Goal: Task Accomplishment & Management: Manage account settings

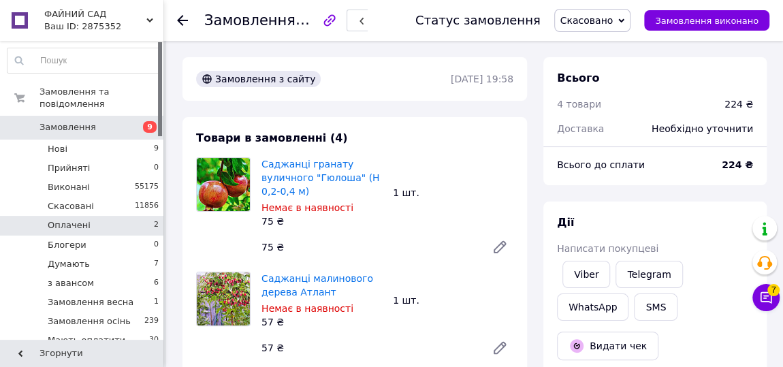
click at [110, 216] on li "Оплачені 2" at bounding box center [83, 225] width 167 height 19
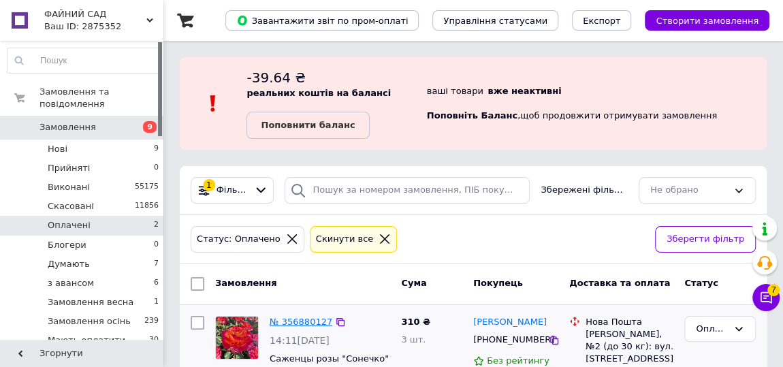
click at [302, 320] on link "№ 356880127" at bounding box center [301, 321] width 63 height 10
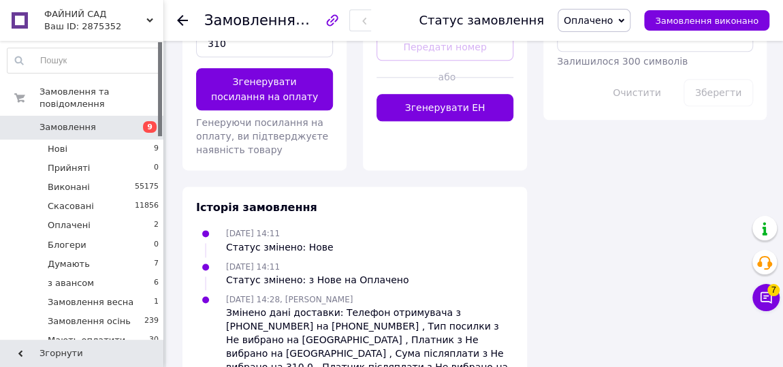
scroll to position [879, 0]
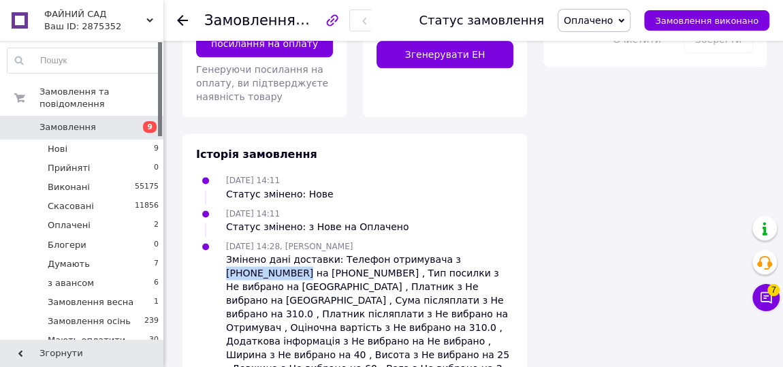
drag, startPoint x: 500, startPoint y: 210, endPoint x: 431, endPoint y: 208, distance: 68.8
click at [431, 253] on div "Змінено дані доставки: Телефон отримувача з +380977864263 на +380977834263 , Ти…" at bounding box center [369, 334] width 287 height 163
copy div "+380977864263"
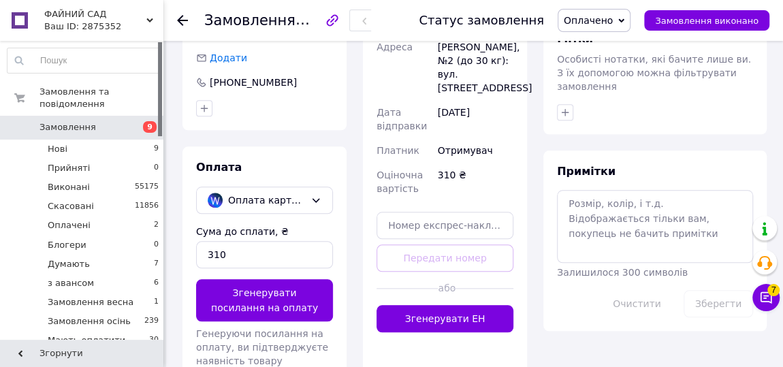
scroll to position [508, 0]
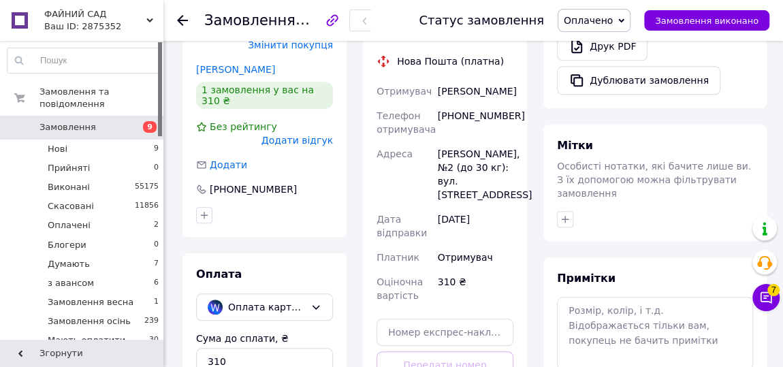
click at [481, 103] on div "+380977834263" at bounding box center [475, 122] width 81 height 38
click at [592, 297] on textarea at bounding box center [655, 333] width 196 height 72
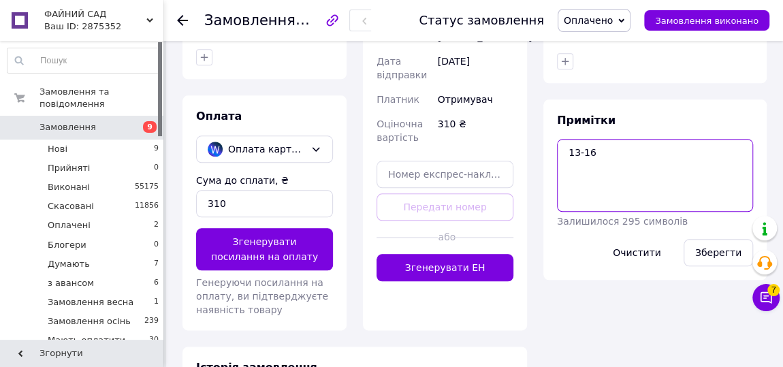
scroll to position [693, 0]
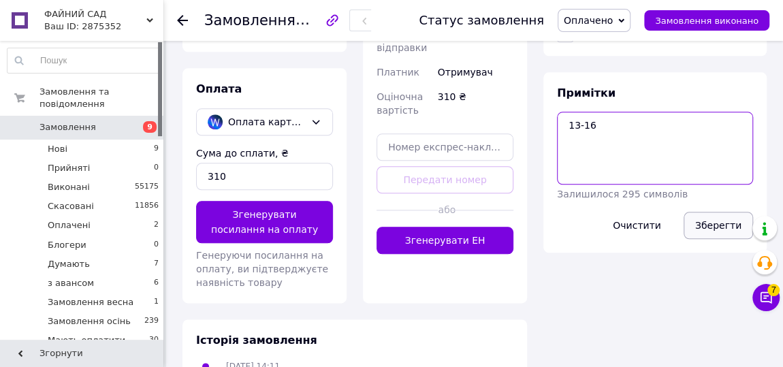
type textarea "13-16"
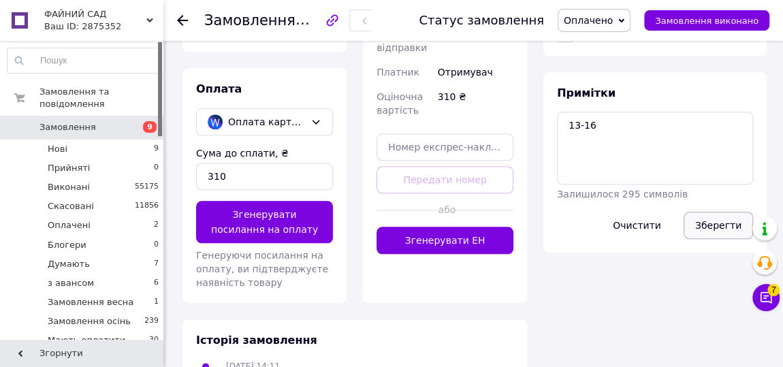
click at [714, 212] on button "Зберегти" at bounding box center [717, 225] width 69 height 27
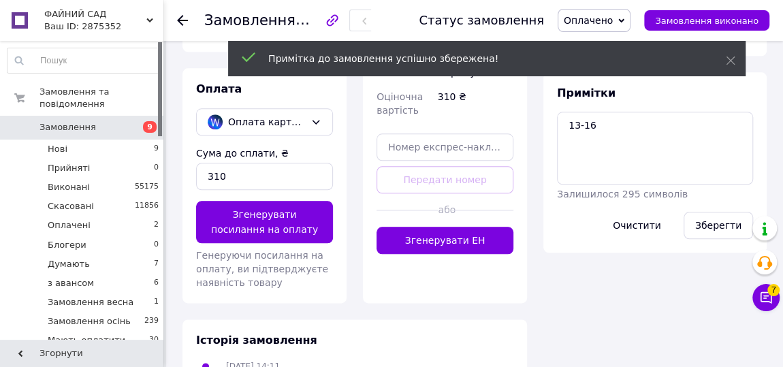
click at [613, 22] on span "Оплачено" at bounding box center [588, 20] width 49 height 11
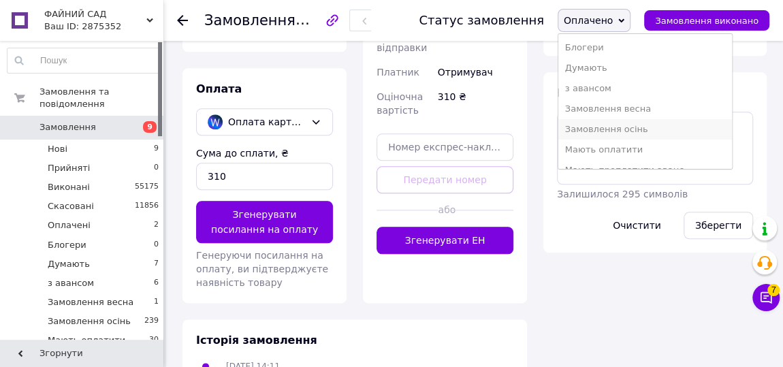
scroll to position [123, 0]
click at [645, 146] on li "Оплачені 2" at bounding box center [645, 149] width 174 height 20
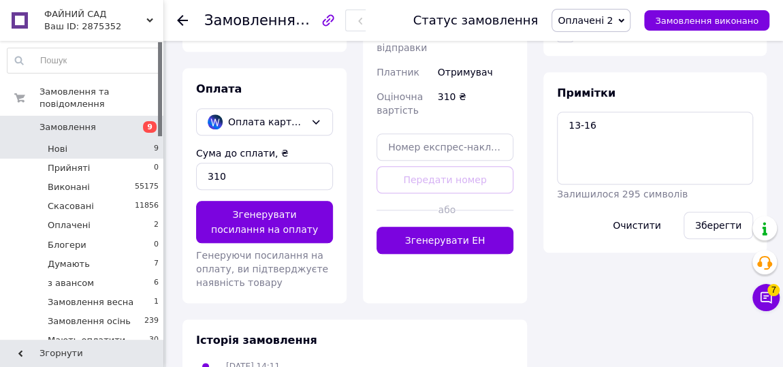
click at [149, 140] on li "Нові 9" at bounding box center [83, 149] width 167 height 19
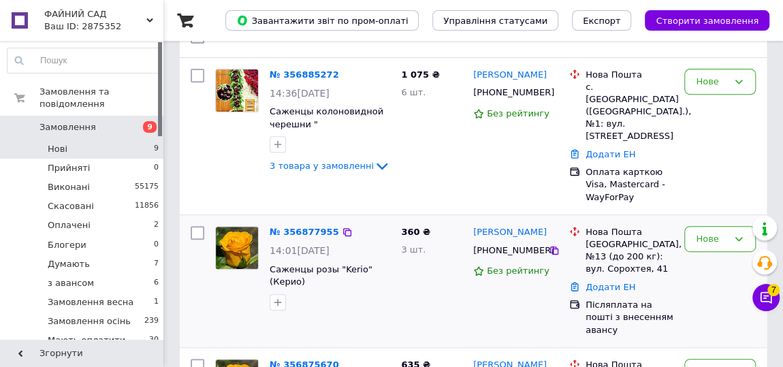
scroll to position [247, 0]
drag, startPoint x: 313, startPoint y: 212, endPoint x: 302, endPoint y: 202, distance: 14.9
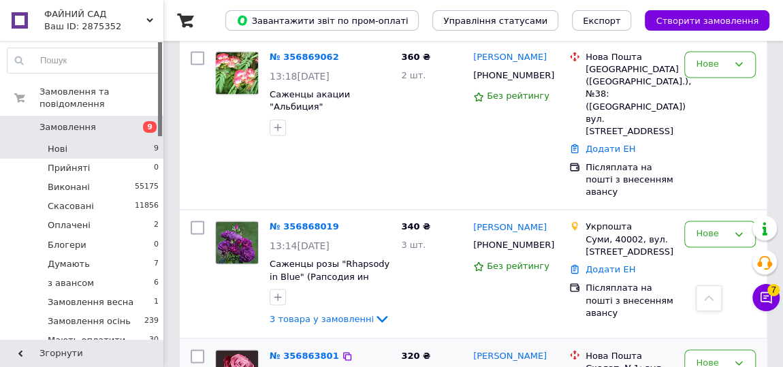
scroll to position [1114, 0]
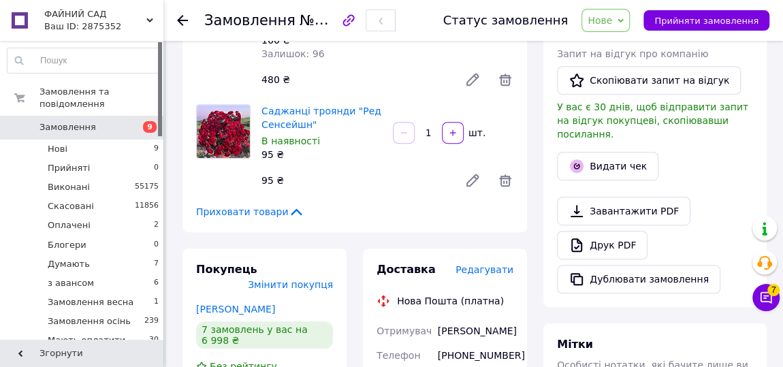
scroll to position [557, 0]
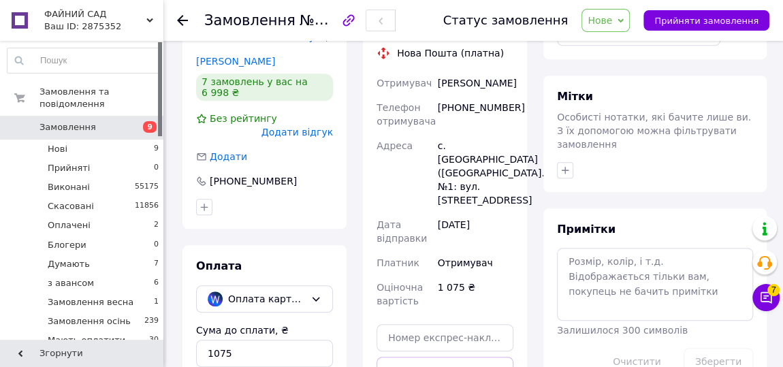
click at [458, 95] on div "[PHONE_NUMBER]" at bounding box center [475, 114] width 81 height 38
click at [458, 95] on div "+380674493634" at bounding box center [475, 114] width 81 height 38
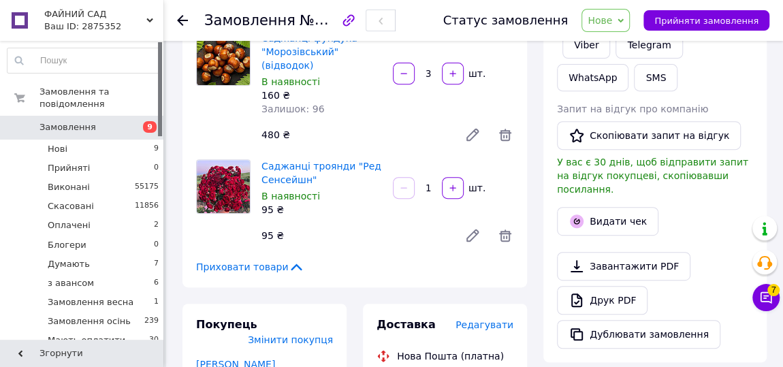
scroll to position [371, 0]
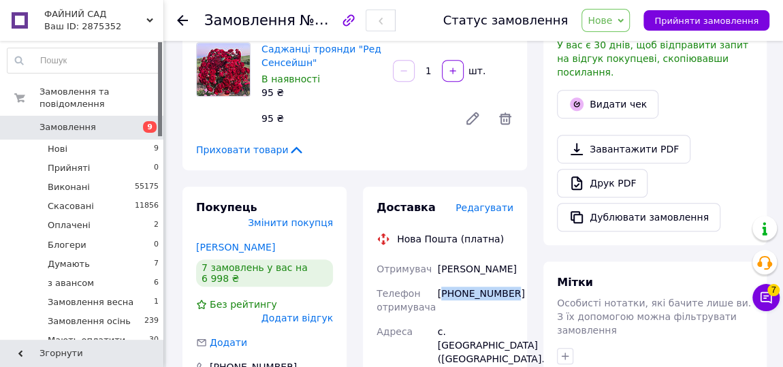
click at [621, 29] on span "Нове" at bounding box center [605, 20] width 48 height 23
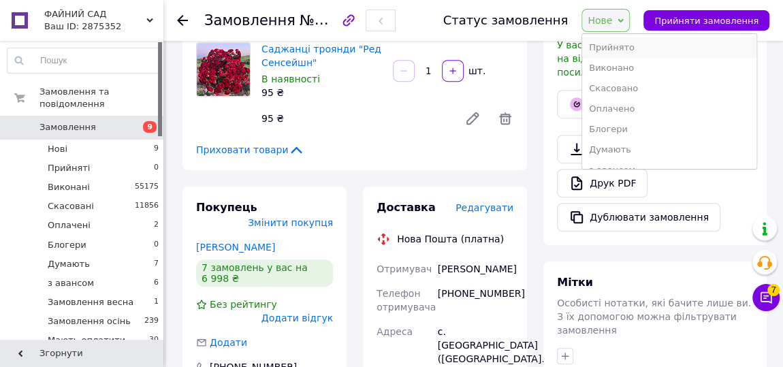
click at [625, 48] on li "Прийнято" at bounding box center [669, 47] width 174 height 20
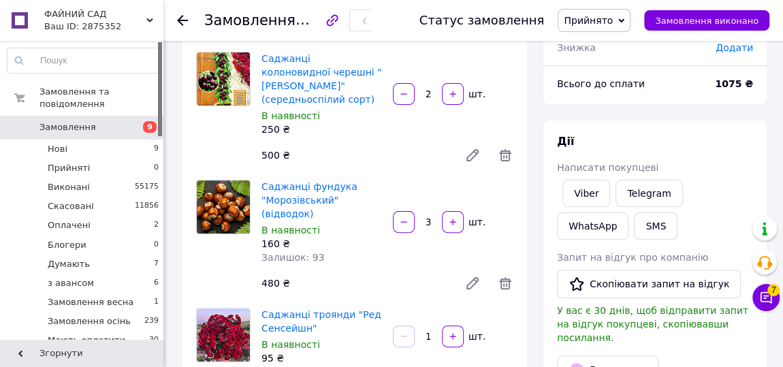
scroll to position [0, 0]
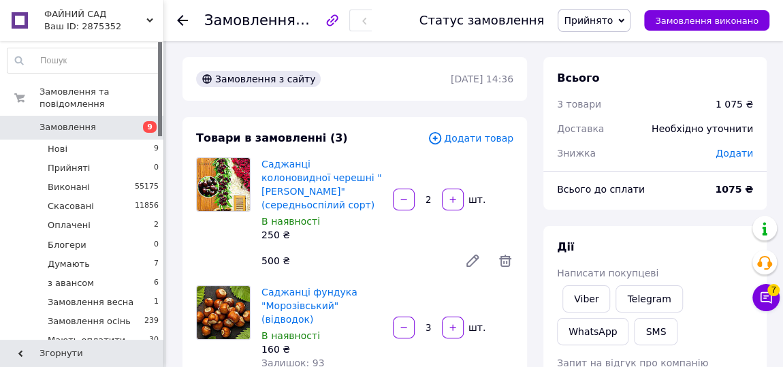
click at [596, 21] on span "Прийнято" at bounding box center [588, 20] width 49 height 11
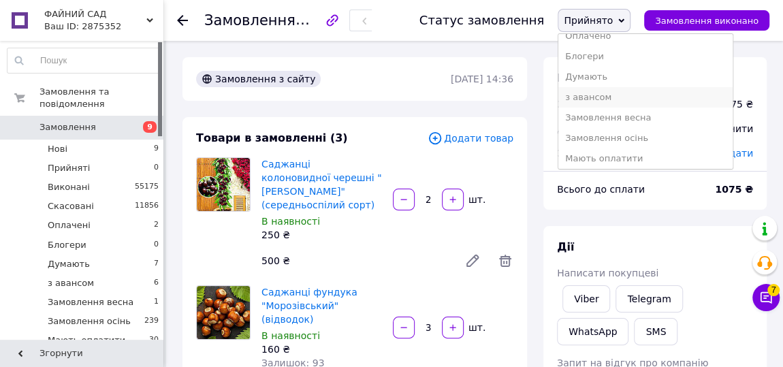
scroll to position [123, 0]
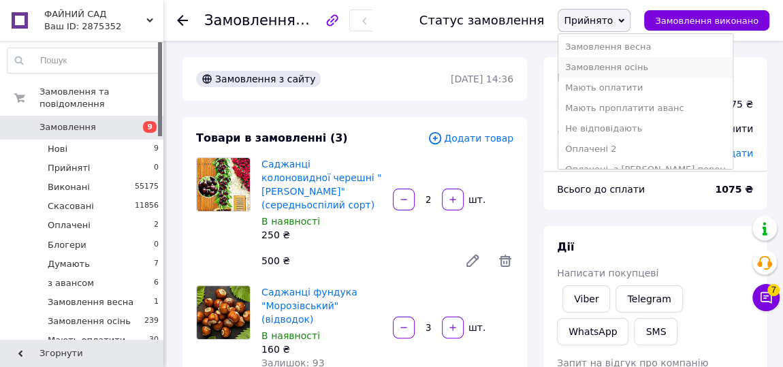
click at [611, 70] on li "Замовлення осінь" at bounding box center [645, 67] width 174 height 20
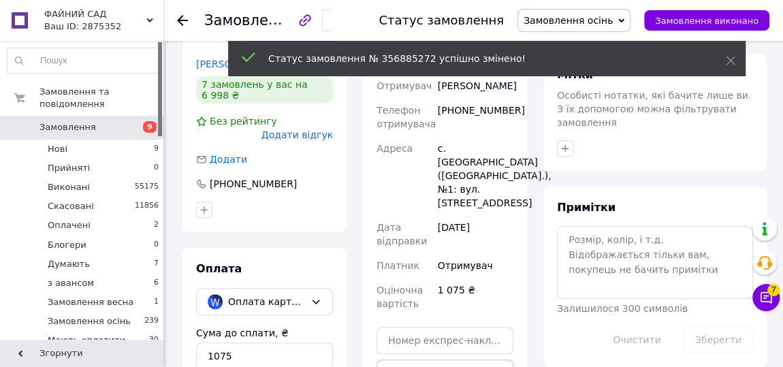
scroll to position [557, 0]
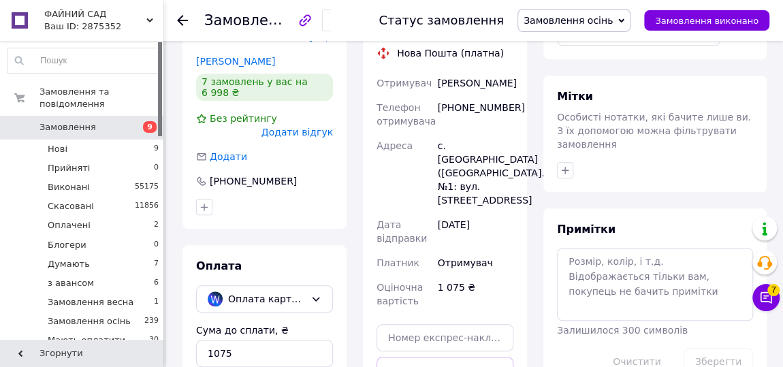
click at [562, 20] on span "Замовлення осінь" at bounding box center [567, 20] width 89 height 11
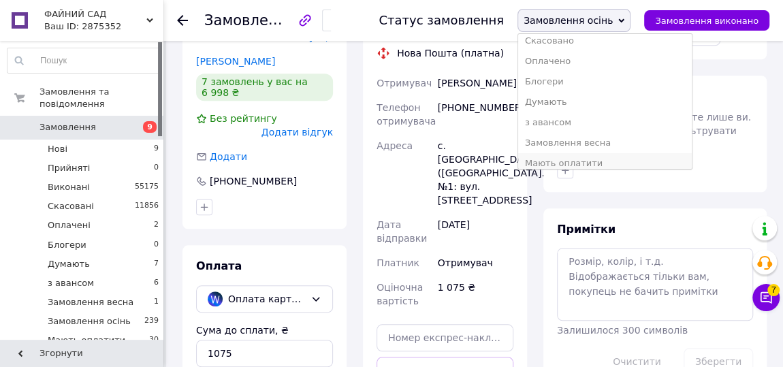
scroll to position [123, 0]
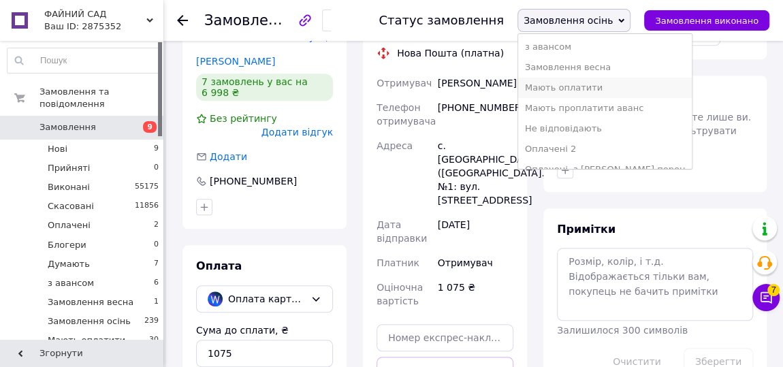
click at [602, 86] on li "Мають оплатити" at bounding box center [605, 88] width 174 height 20
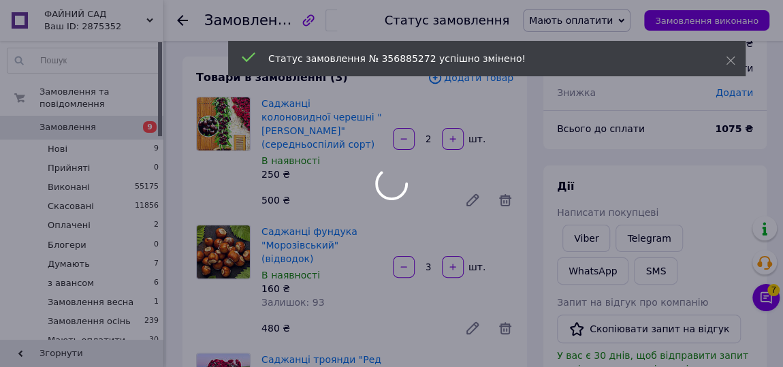
scroll to position [0, 0]
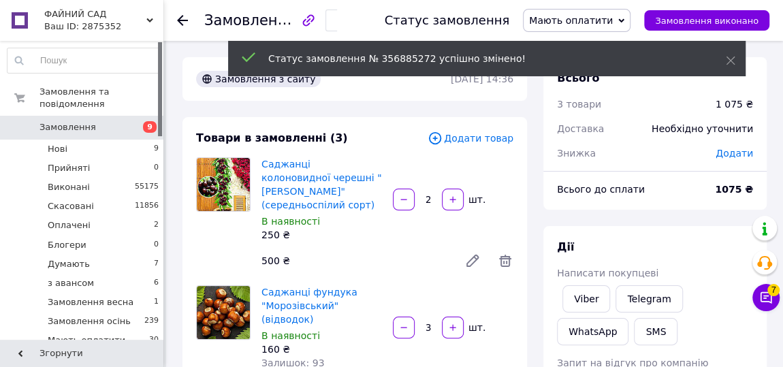
click at [741, 155] on span "Додати" at bounding box center [733, 153] width 37 height 11
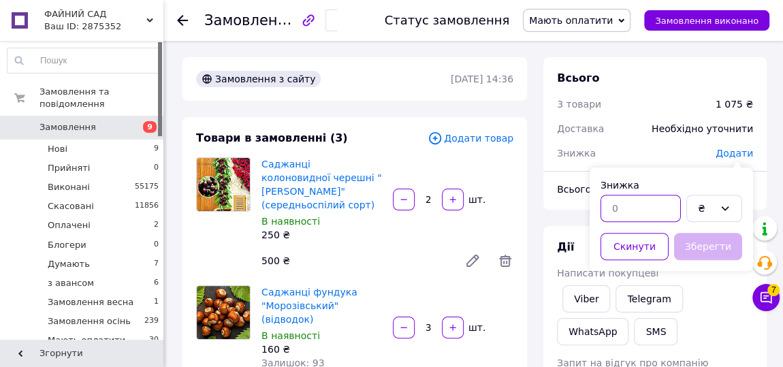
click at [626, 206] on input "text" at bounding box center [640, 208] width 80 height 27
type input "10"
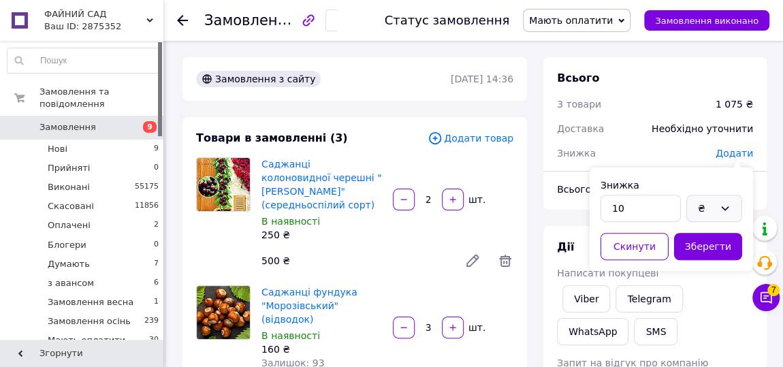
click at [723, 209] on icon at bounding box center [724, 208] width 11 height 11
click at [707, 265] on li "%" at bounding box center [714, 263] width 54 height 26
click at [707, 236] on button "Зберегти" at bounding box center [708, 246] width 68 height 27
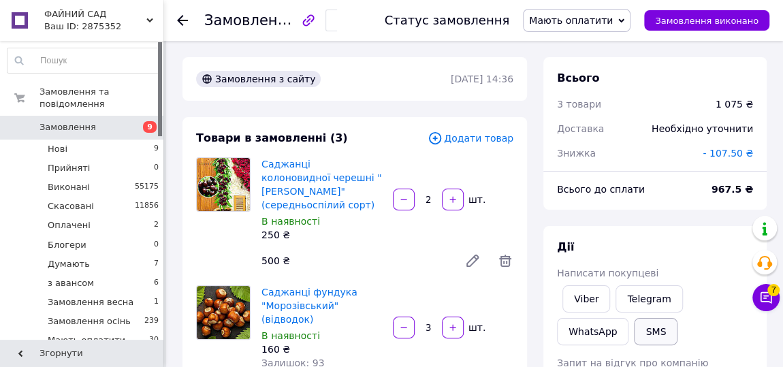
click at [634, 330] on button "SMS" at bounding box center [656, 331] width 44 height 27
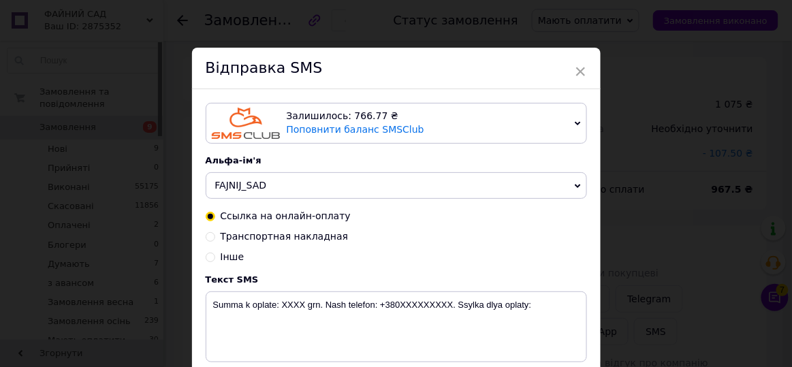
click at [206, 256] on input "Інше" at bounding box center [211, 256] width 10 height 10
radio input "true"
radio input "false"
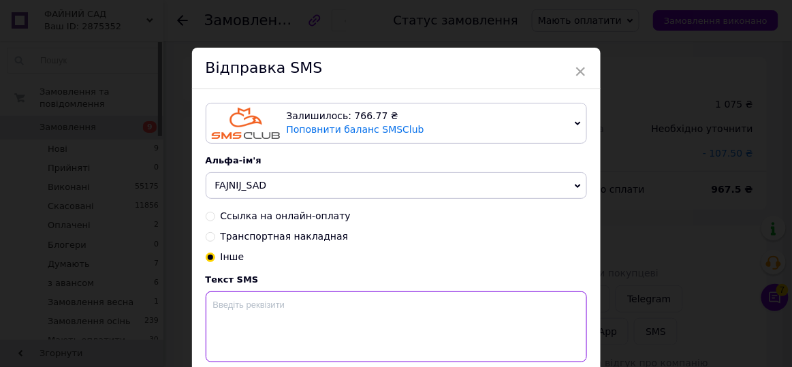
click at [230, 304] on textarea at bounding box center [396, 326] width 381 height 71
paste textarea "ФОП Базелюк Тетяна Василівна Код отримувача (ЄДРПОУ): 0000000000 Тип документа …"
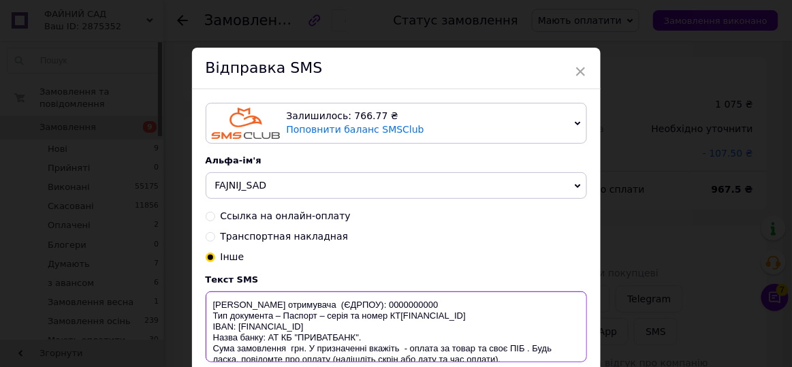
scroll to position [35, 0]
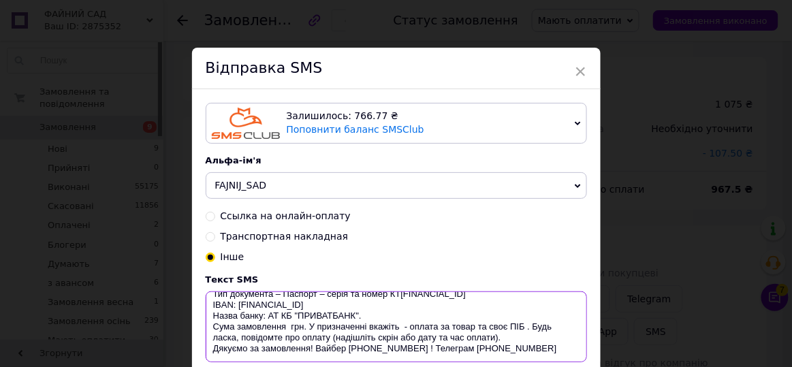
click at [287, 326] on textarea "ФОП Базелюк Тетяна Василівна Код отримувача (ЄДРПОУ): 0000000000 Тип документа …" at bounding box center [396, 326] width 381 height 71
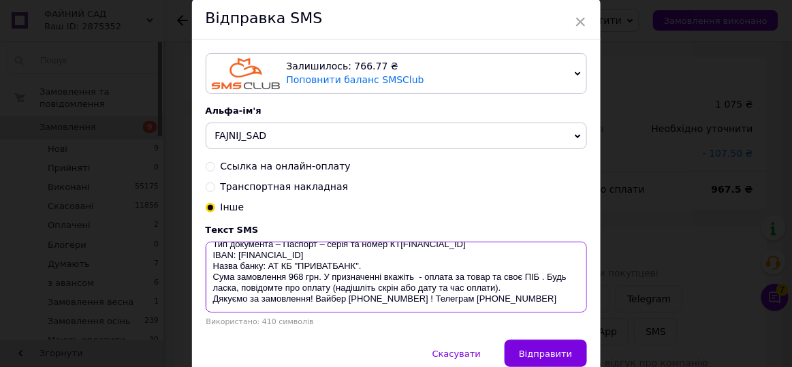
scroll to position [112, 0]
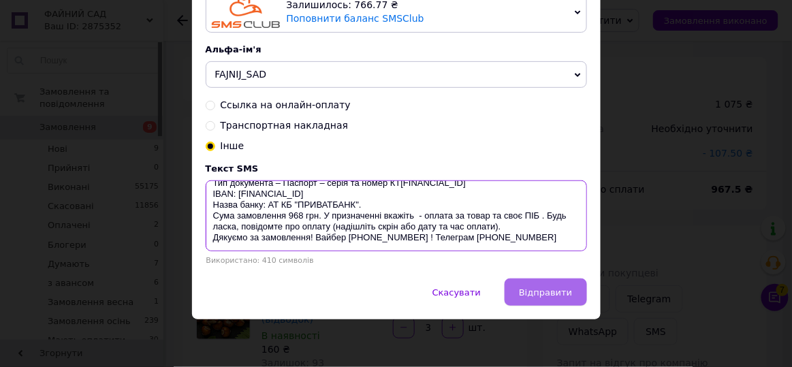
type textarea "ФОП Базелюк Тетяна Василівна Код отримувача (ЄДРПОУ): 0000000000 Тип документа …"
click at [555, 292] on span "Відправити" at bounding box center [545, 292] width 53 height 10
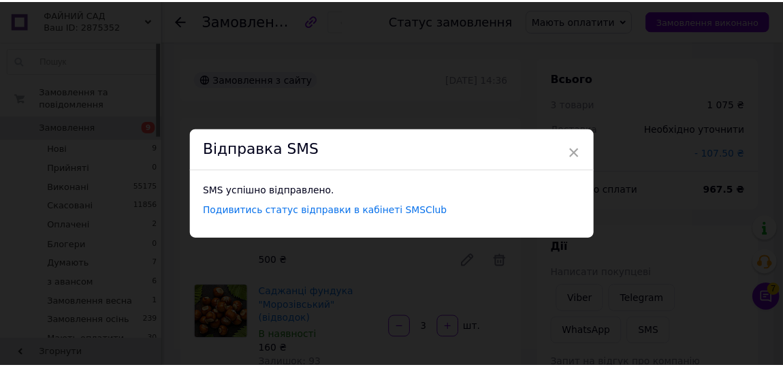
scroll to position [0, 0]
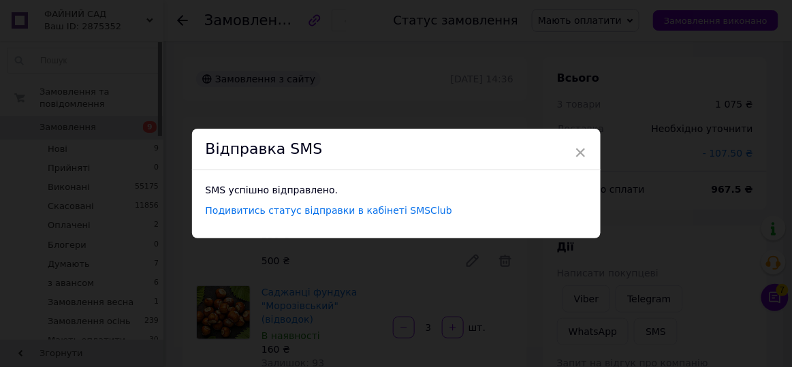
click at [621, 81] on div "× Відправка SMS SMS успішно відправлено. Подивитись статус відправки в кабінеті…" at bounding box center [396, 183] width 792 height 367
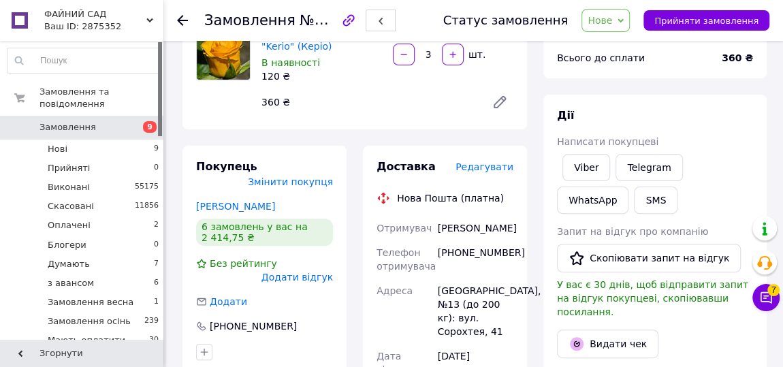
scroll to position [247, 0]
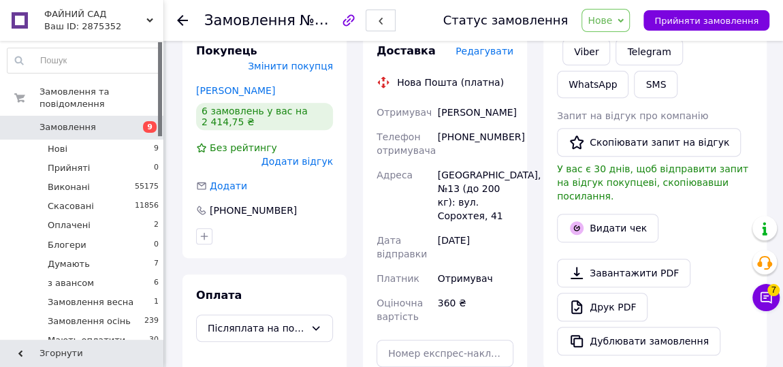
click at [464, 148] on div "+380976067080" at bounding box center [475, 144] width 81 height 38
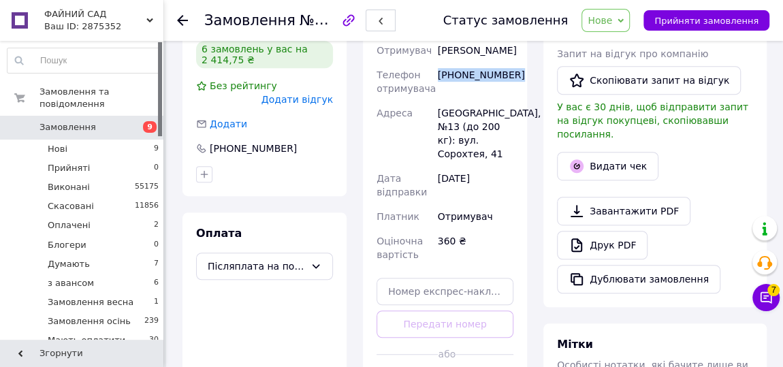
scroll to position [433, 0]
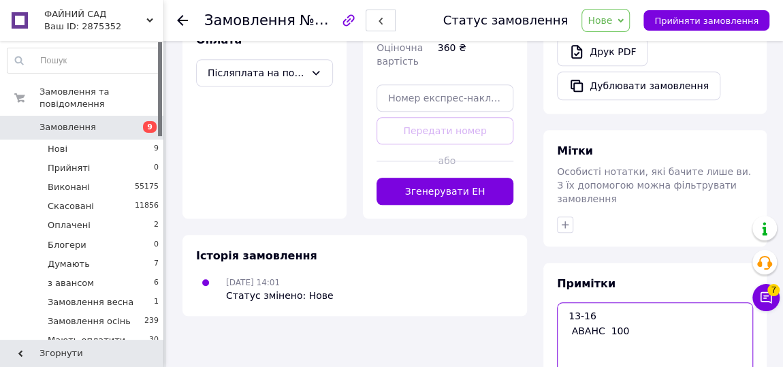
scroll to position [563, 0]
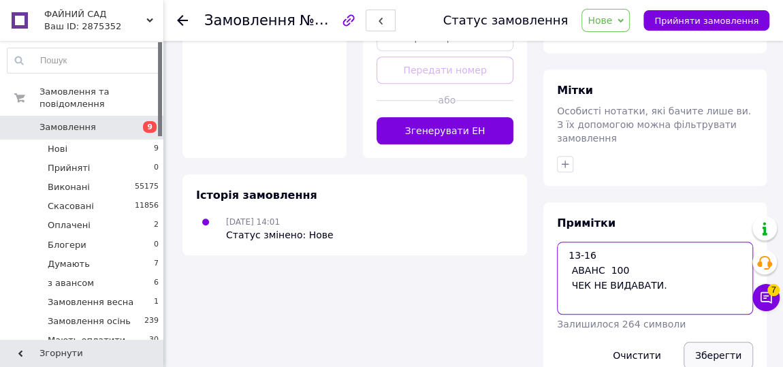
type textarea "13-16 АВАНС 100 ЧЕК НЕ ВИДАВАТИ."
click at [714, 342] on button "Зберегти" at bounding box center [717, 355] width 69 height 27
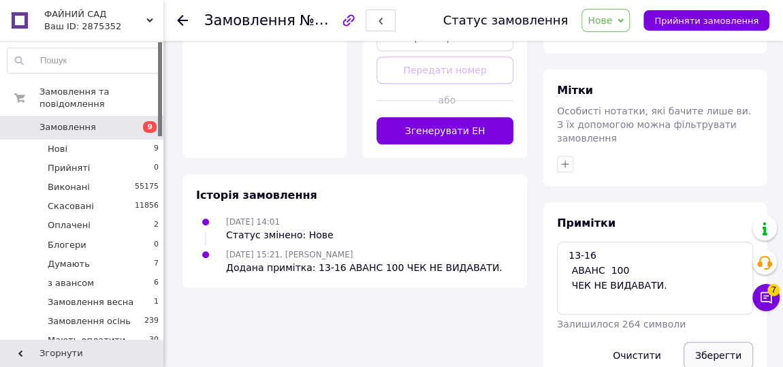
click at [716, 342] on button "Зберегти" at bounding box center [717, 355] width 69 height 27
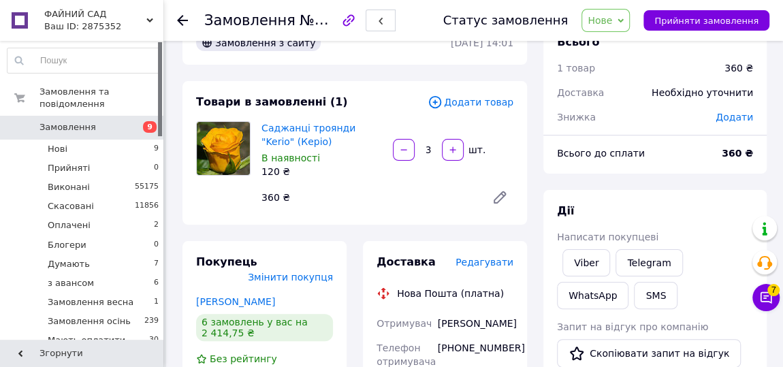
scroll to position [0, 0]
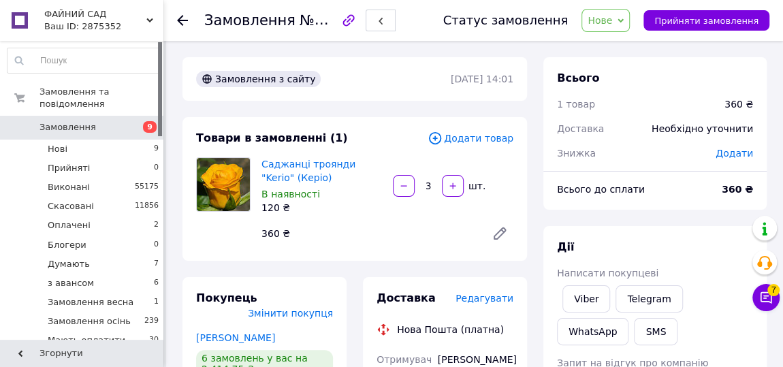
click at [612, 22] on span "Нове" at bounding box center [599, 20] width 25 height 11
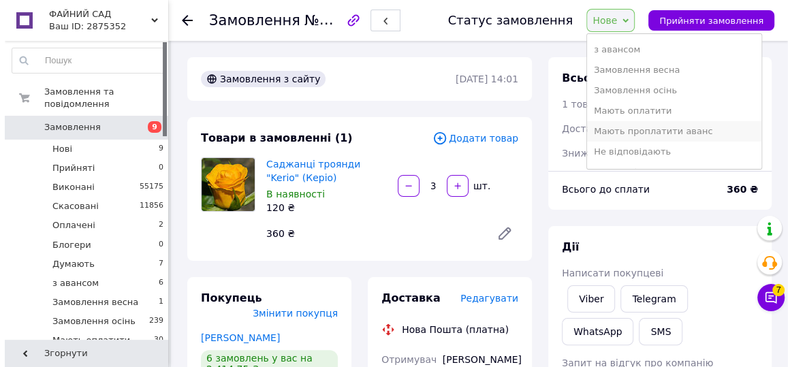
scroll to position [123, 0]
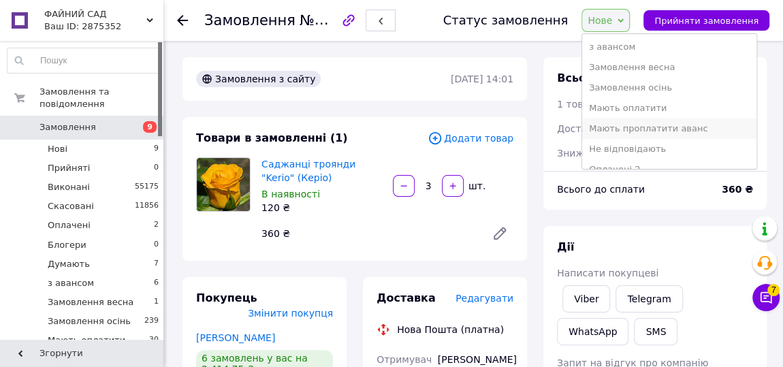
click at [649, 125] on li "Мають проплатити аванс" at bounding box center [669, 128] width 174 height 20
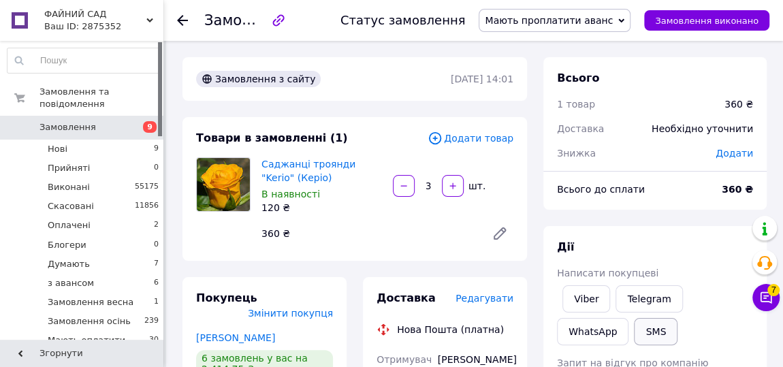
click at [634, 328] on button "SMS" at bounding box center [656, 331] width 44 height 27
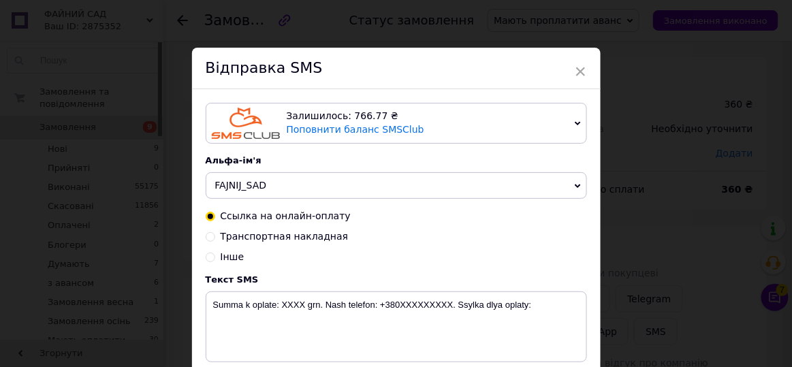
drag, startPoint x: 208, startPoint y: 252, endPoint x: 220, endPoint y: 282, distance: 32.4
click at [210, 253] on input "Інше" at bounding box center [211, 256] width 10 height 10
radio input "true"
radio input "false"
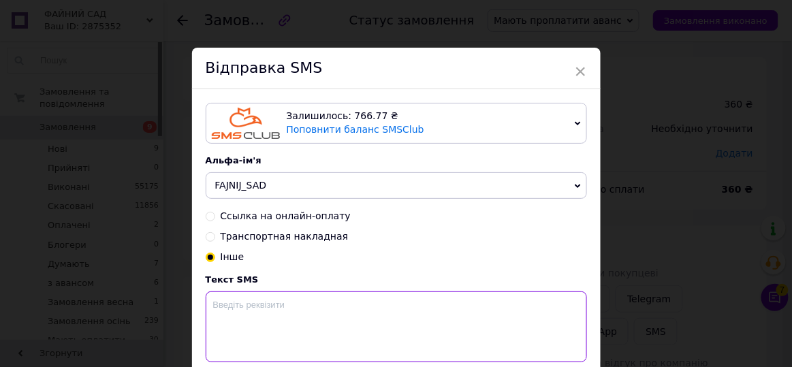
click at [231, 300] on textarea at bounding box center [396, 326] width 381 height 71
paste textarea "ФОП Базелюк Олександр Миколайович Код отримувача: 3384115450 IBAN: UA6730529900…"
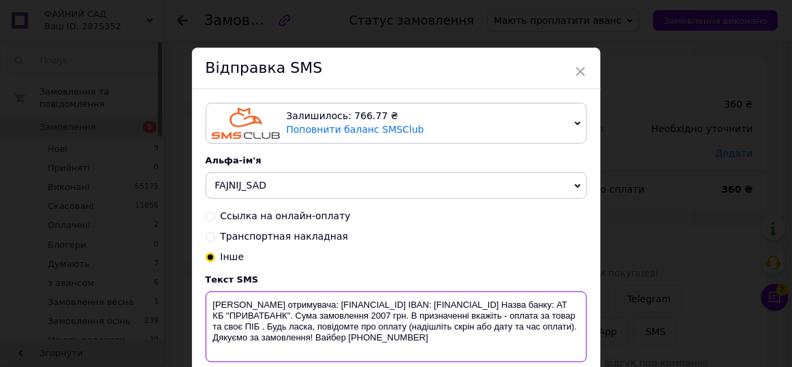
drag, startPoint x: 281, startPoint y: 330, endPoint x: 263, endPoint y: 327, distance: 18.7
click at [263, 327] on textarea "ФОП Базелюк Олександр Миколайович Код отримувача: 3384115450 IBAN: UA6730529900…" at bounding box center [396, 326] width 381 height 71
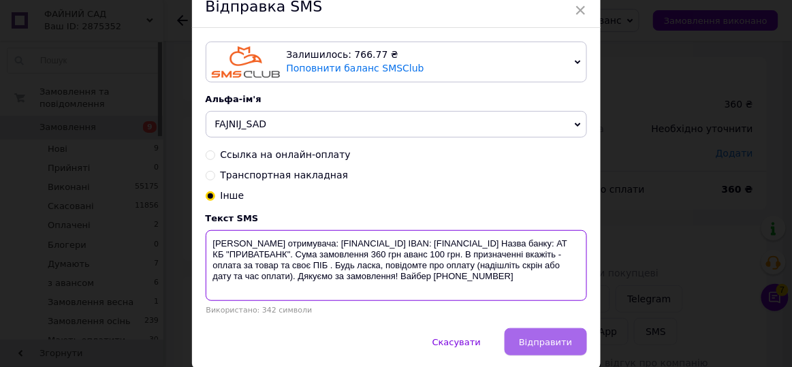
type textarea "ФОП Базелюк Олександр Миколайович Код отримувача: 3384115450 IBAN: UA6730529900…"
click at [557, 330] on button "Відправити" at bounding box center [545, 341] width 82 height 27
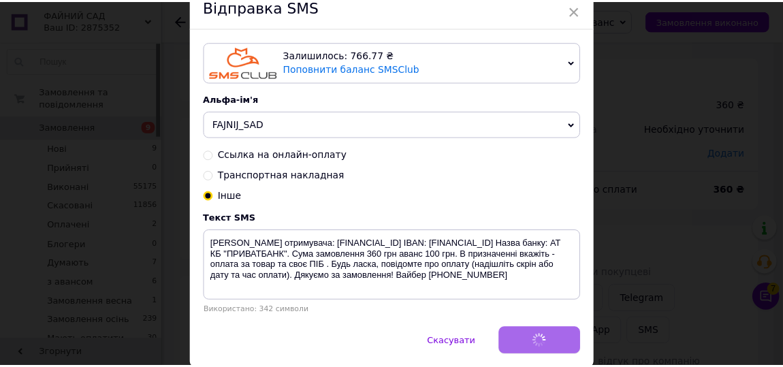
scroll to position [0, 0]
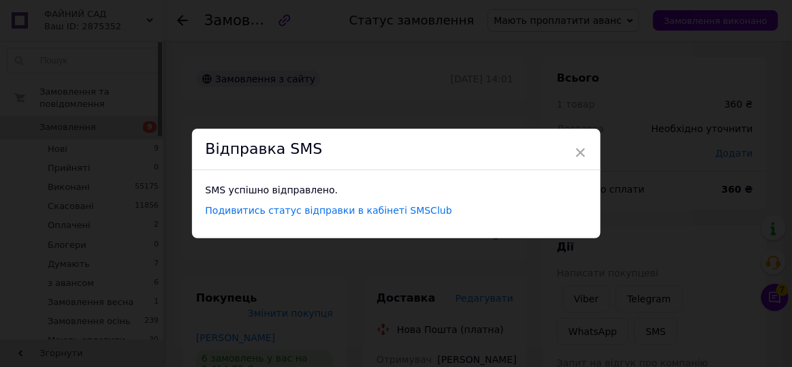
click at [625, 126] on div "× Відправка SMS SMS успішно відправлено. Подивитись статус відправки в кабінеті…" at bounding box center [396, 183] width 792 height 367
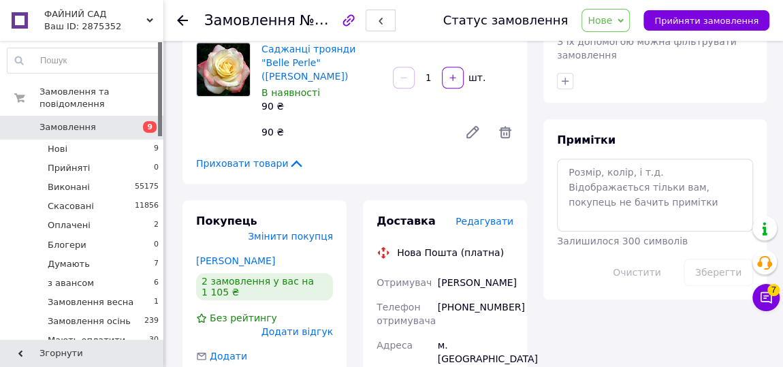
scroll to position [680, 0]
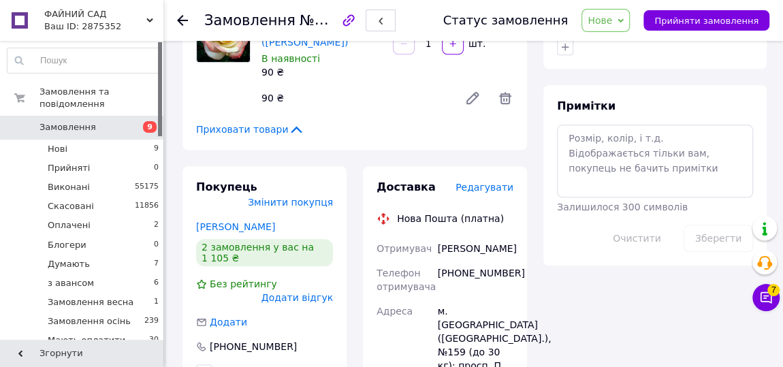
click at [461, 261] on div "+380636152302" at bounding box center [475, 280] width 81 height 38
click at [610, 25] on span "Нове" at bounding box center [599, 20] width 25 height 11
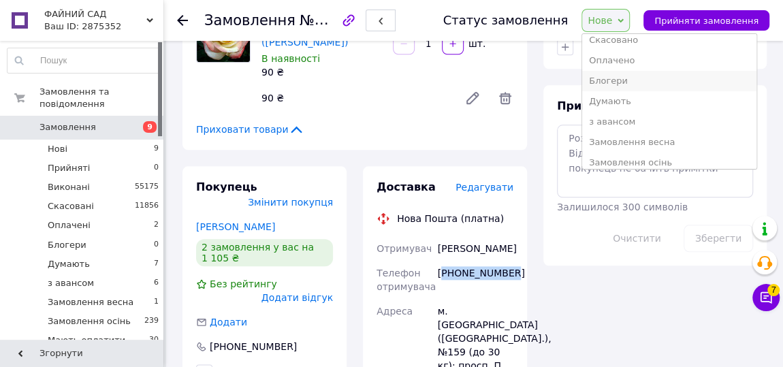
scroll to position [123, 0]
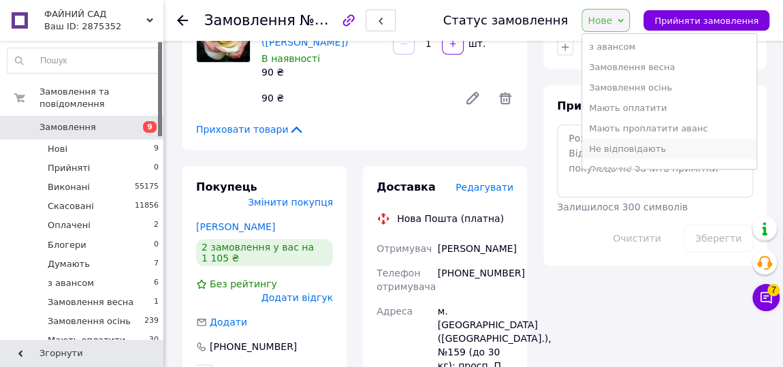
click at [646, 148] on li "Не відповідають" at bounding box center [669, 149] width 174 height 20
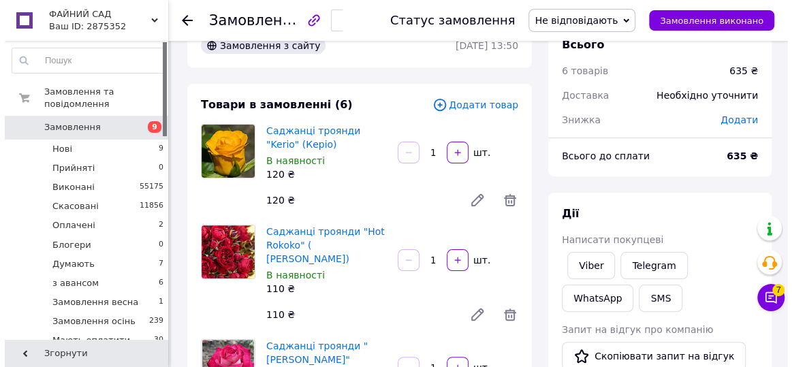
scroll to position [0, 0]
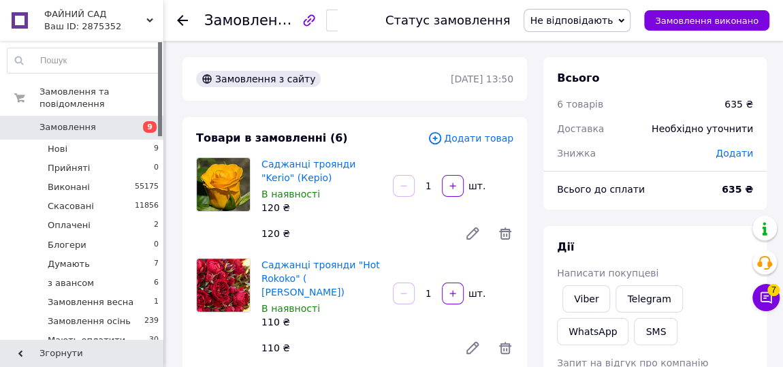
click at [579, 21] on span "Не відповідають" at bounding box center [571, 20] width 83 height 11
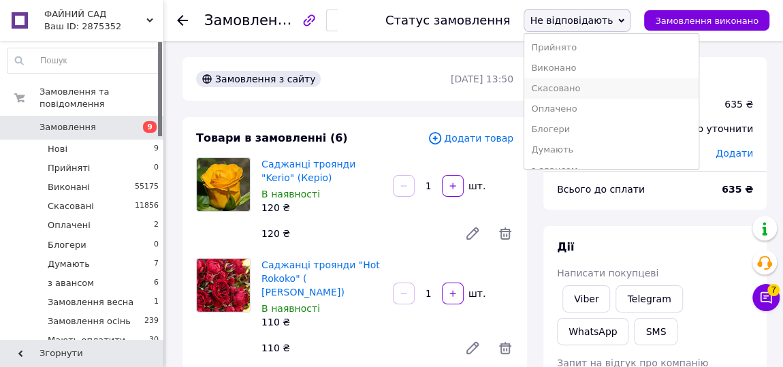
click at [583, 91] on li "Скасовано" at bounding box center [611, 88] width 174 height 20
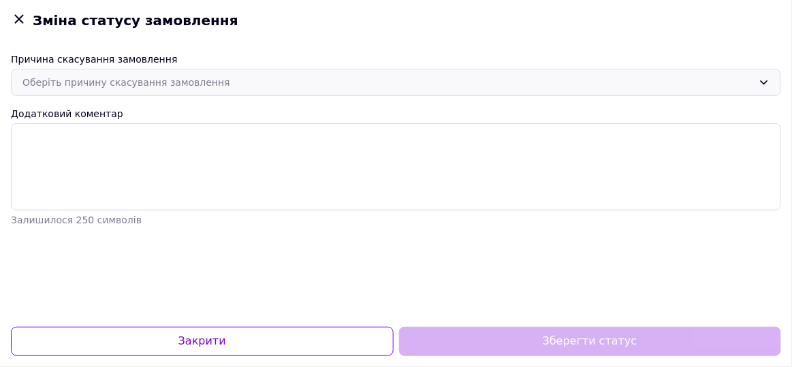
click at [186, 91] on div "Оберіть причину скасування замовлення" at bounding box center [396, 82] width 770 height 27
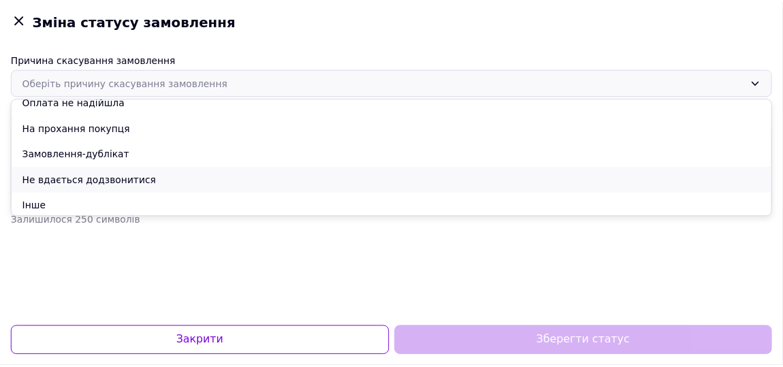
scroll to position [63, 0]
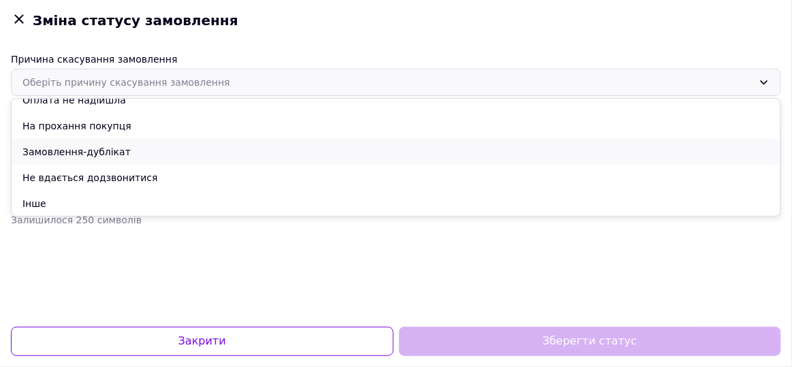
click at [131, 151] on li "Замовлення-дублікат" at bounding box center [396, 152] width 768 height 26
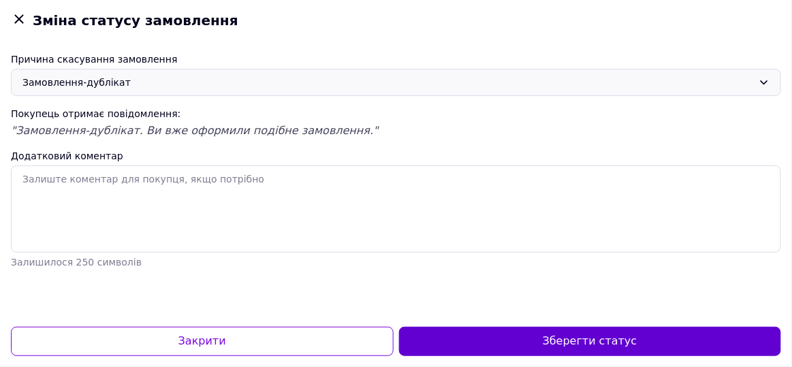
click at [592, 346] on button "Зберегти статус" at bounding box center [590, 341] width 383 height 29
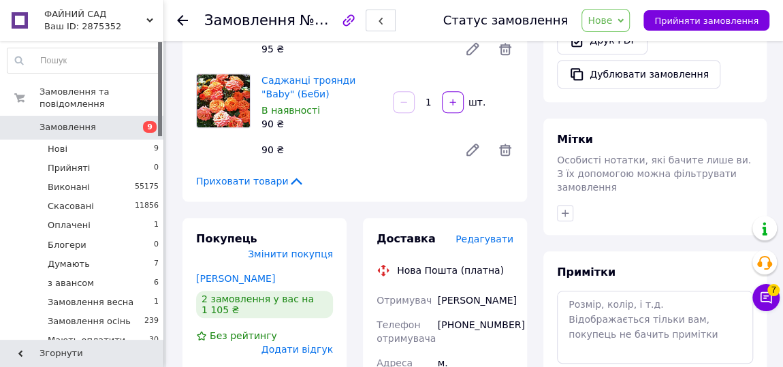
scroll to position [557, 0]
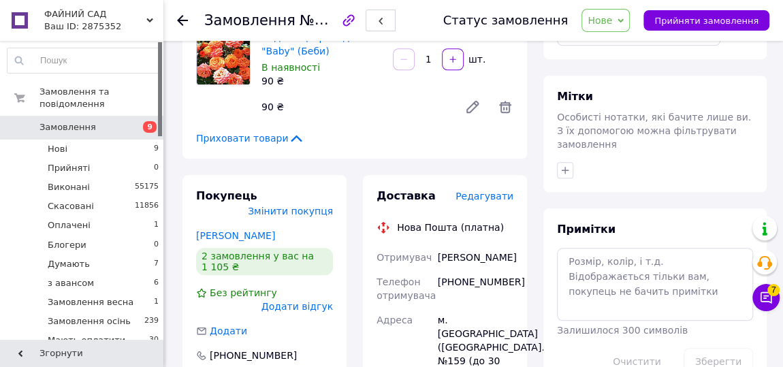
click at [471, 270] on div "[PHONE_NUMBER]" at bounding box center [475, 289] width 81 height 38
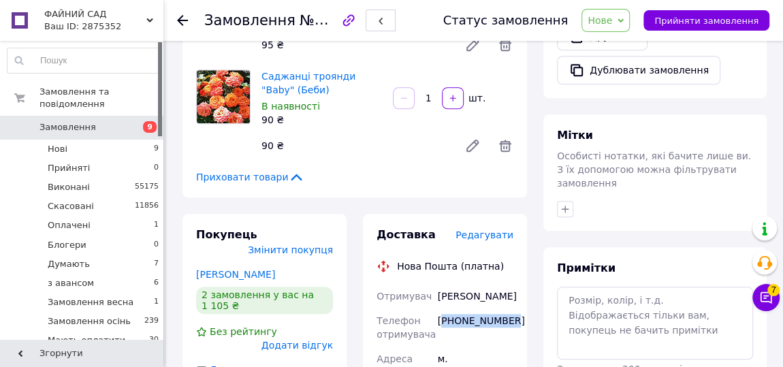
scroll to position [619, 0]
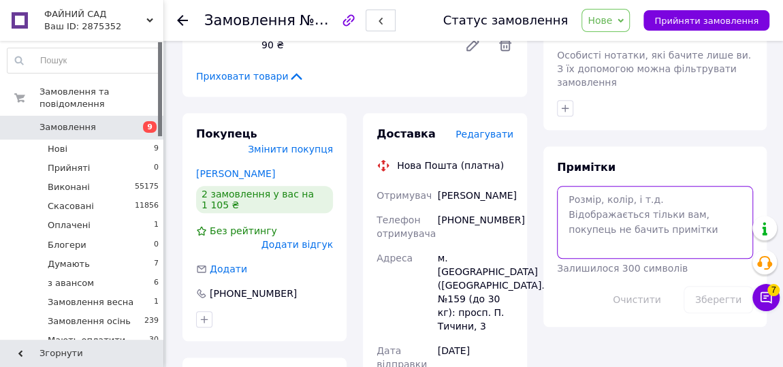
click at [586, 186] on textarea at bounding box center [655, 222] width 196 height 72
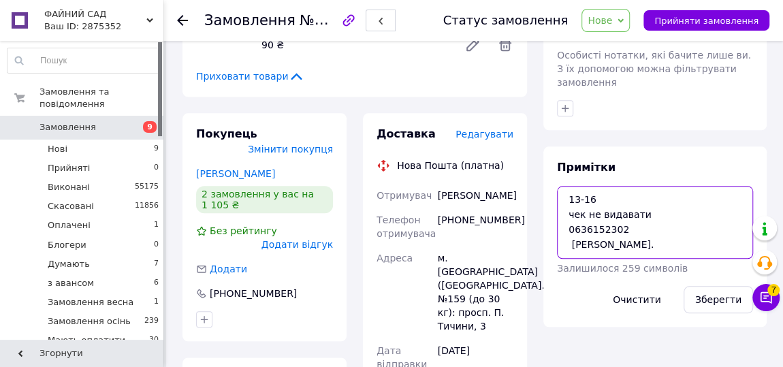
click at [570, 213] on textarea "13-16 чек не видавати 0636152302 [PERSON_NAME]." at bounding box center [655, 222] width 196 height 72
type textarea "13-16 чек не видавати 0636152302 [PERSON_NAME]."
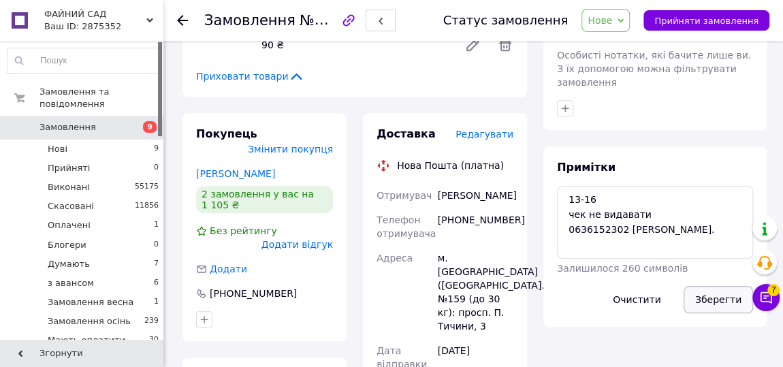
click at [715, 286] on button "Зберегти" at bounding box center [717, 299] width 69 height 27
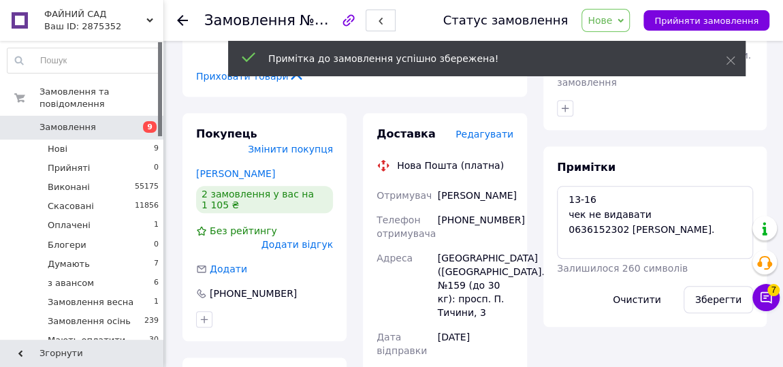
click at [627, 19] on span "Нове" at bounding box center [605, 20] width 48 height 23
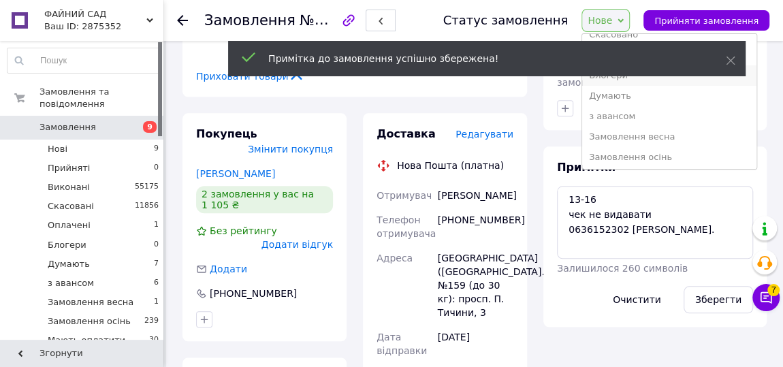
scroll to position [123, 0]
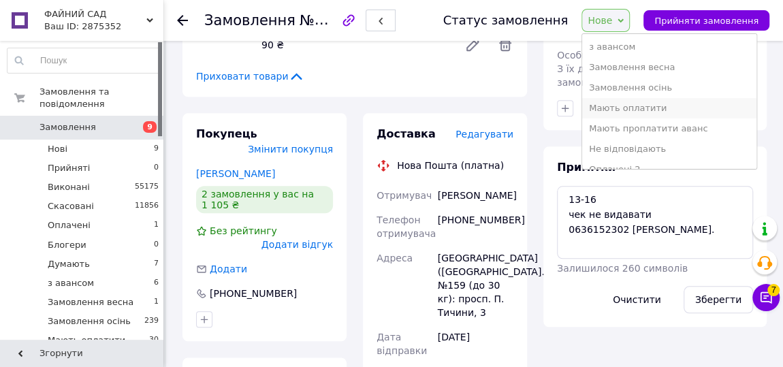
click at [646, 113] on li "Мають оплатити" at bounding box center [669, 108] width 174 height 20
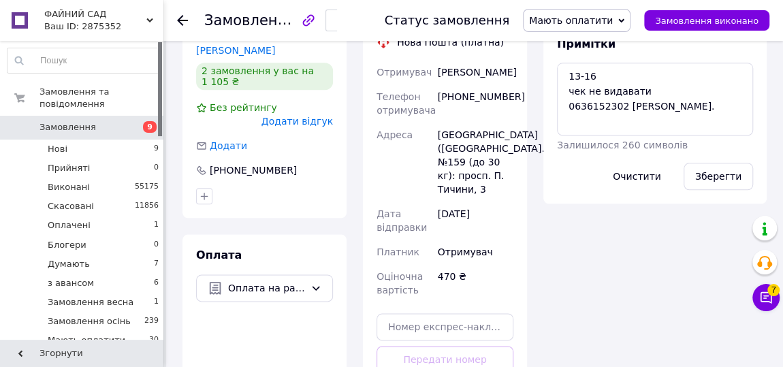
scroll to position [619, 0]
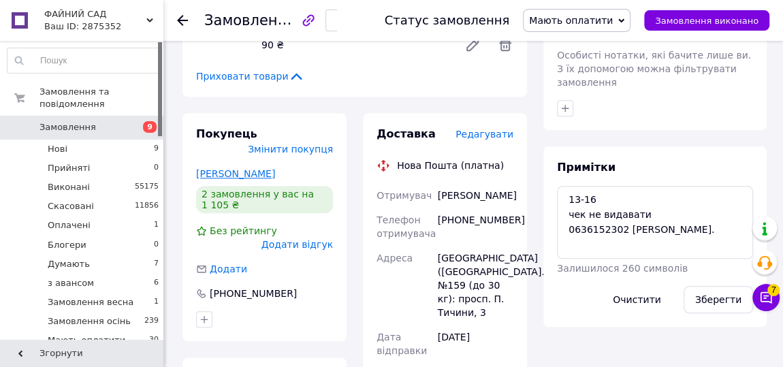
click at [236, 168] on link "[PERSON_NAME]" at bounding box center [235, 173] width 79 height 11
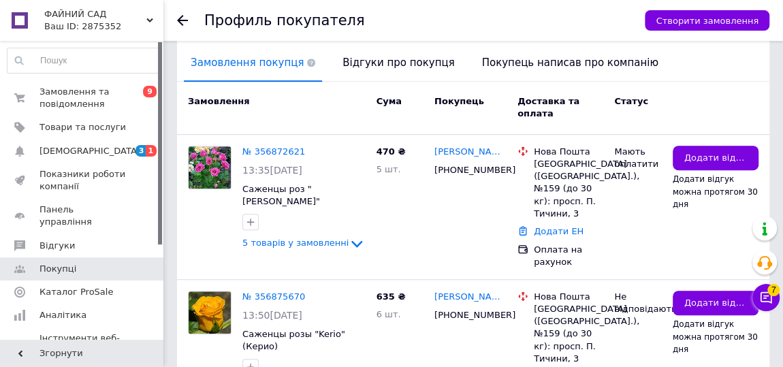
scroll to position [371, 0]
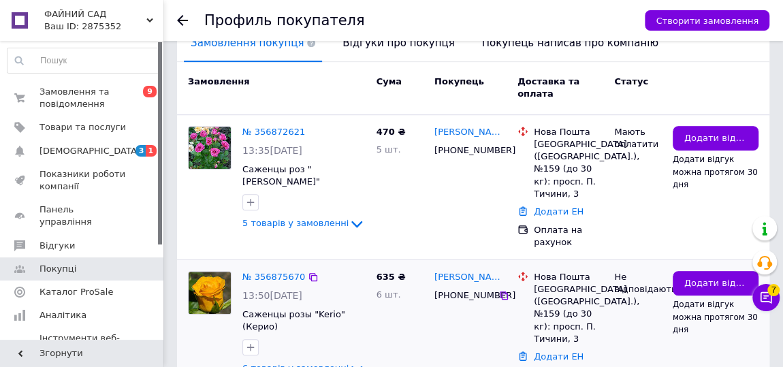
click at [469, 287] on div "[PHONE_NUMBER]" at bounding box center [465, 296] width 67 height 18
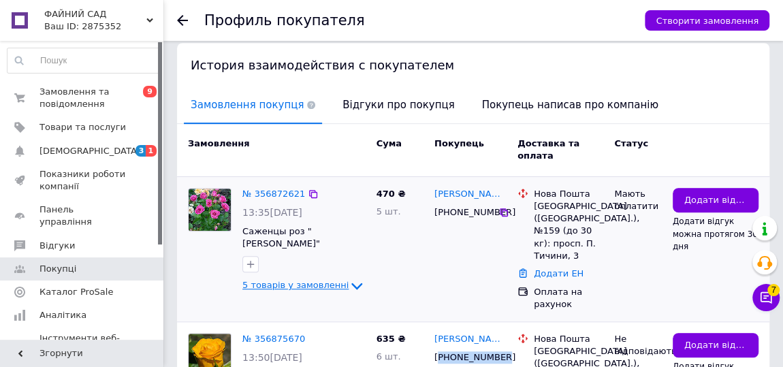
scroll to position [424, 0]
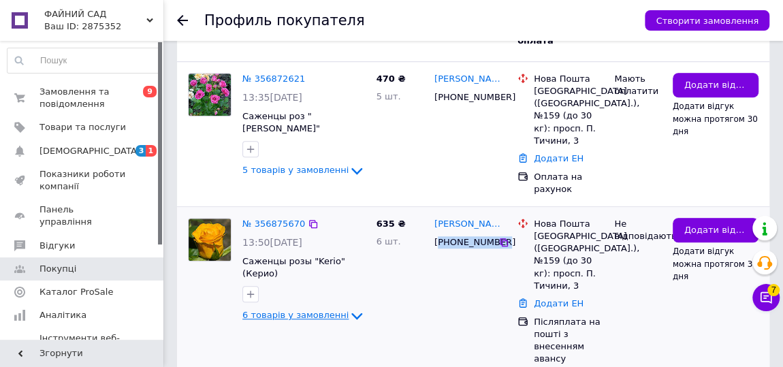
click at [299, 310] on span "6 товарів у замовленні" at bounding box center [295, 315] width 106 height 10
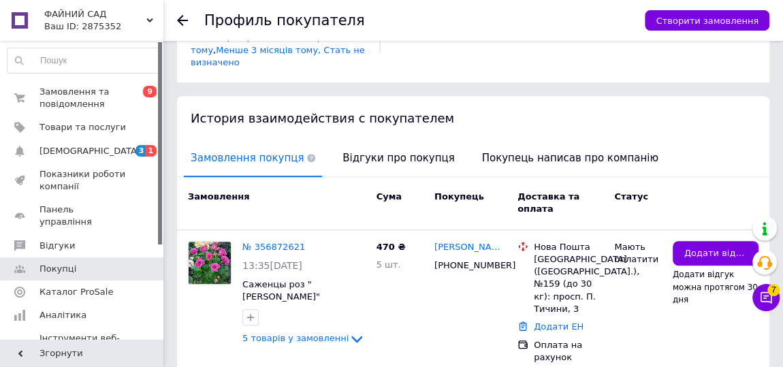
scroll to position [300, 0]
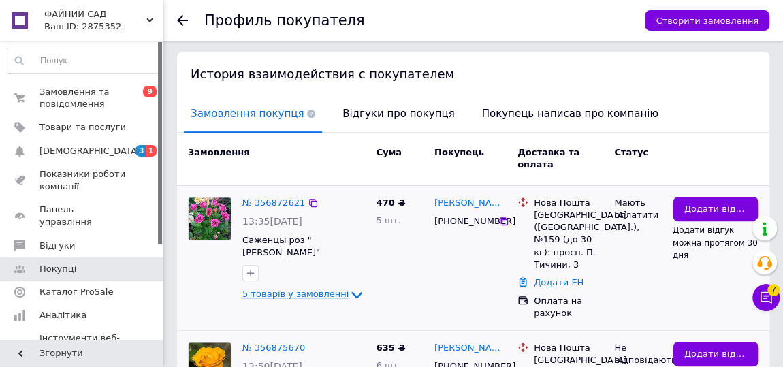
click at [296, 289] on span "5 товарів у замовленні" at bounding box center [295, 294] width 106 height 10
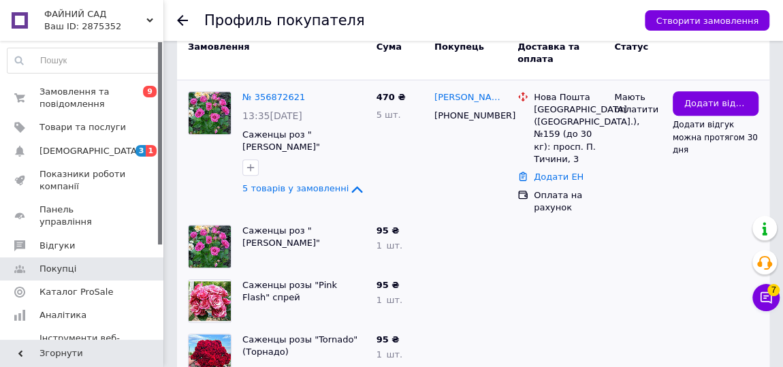
scroll to position [405, 0]
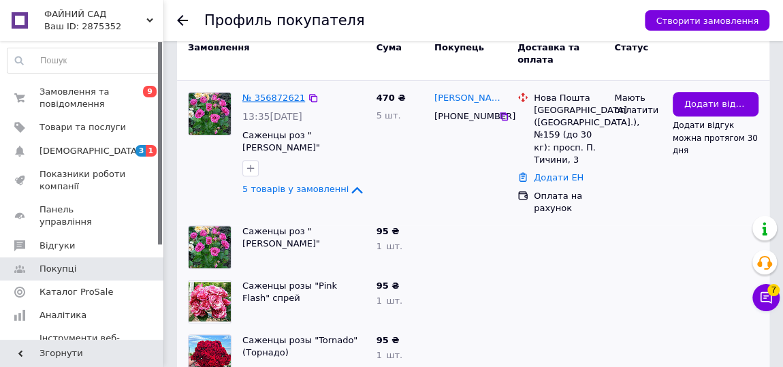
click at [267, 93] on link "№ 356872621" at bounding box center [273, 98] width 63 height 10
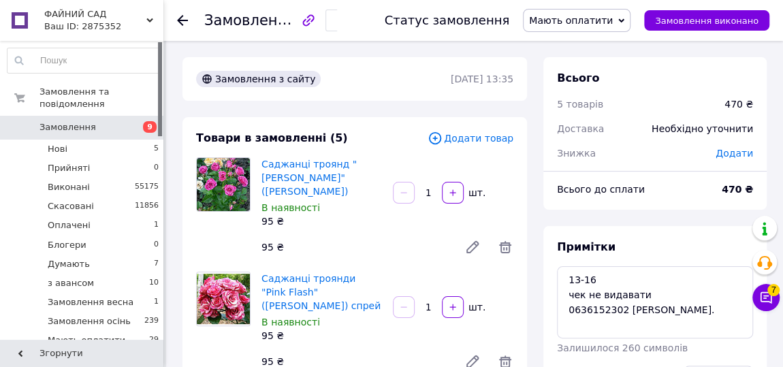
click at [483, 137] on span "Додати товар" at bounding box center [470, 138] width 86 height 15
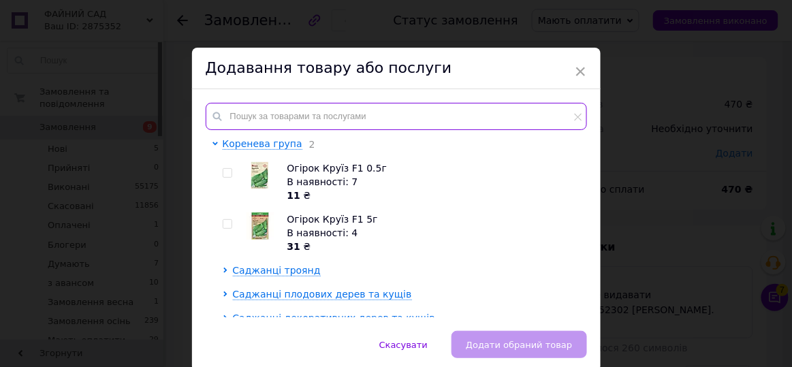
click at [372, 120] on input "text" at bounding box center [396, 116] width 381 height 27
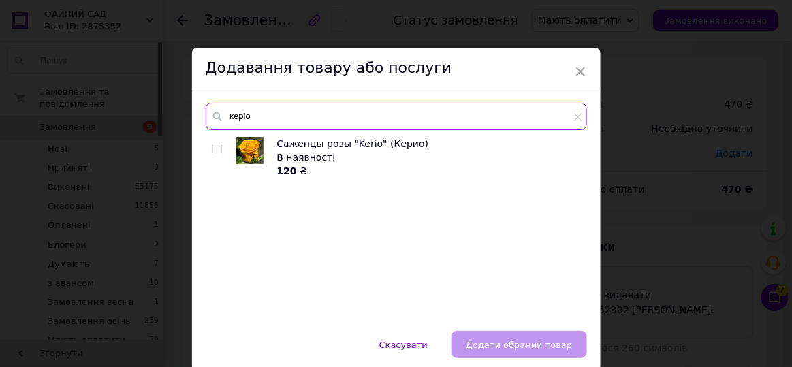
type input "керіо"
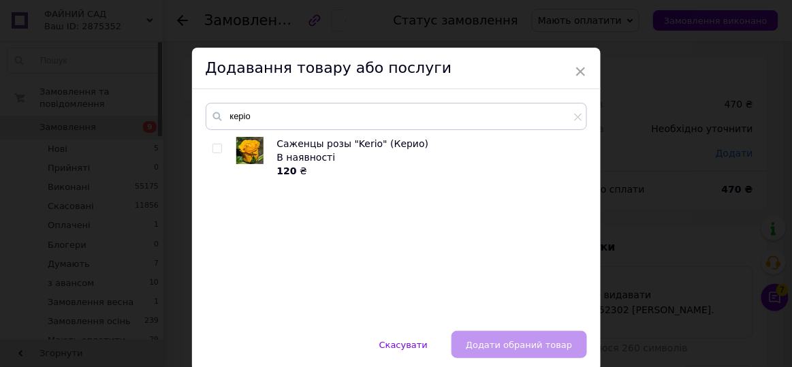
click at [213, 147] on input "checkbox" at bounding box center [216, 148] width 9 height 9
checkbox input "true"
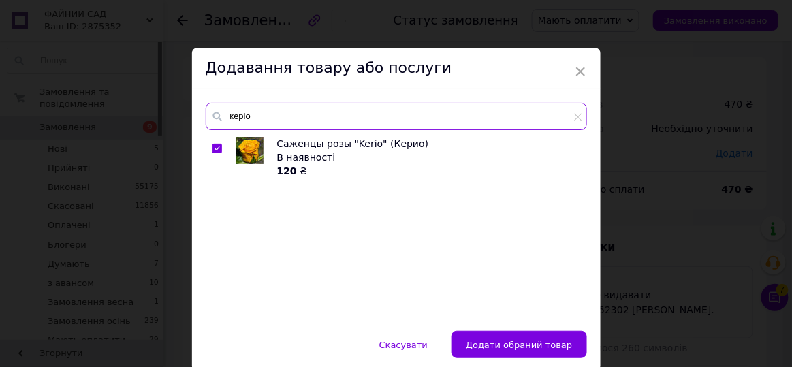
click at [263, 116] on input "керіо" at bounding box center [396, 116] width 381 height 27
type input "хот рок"
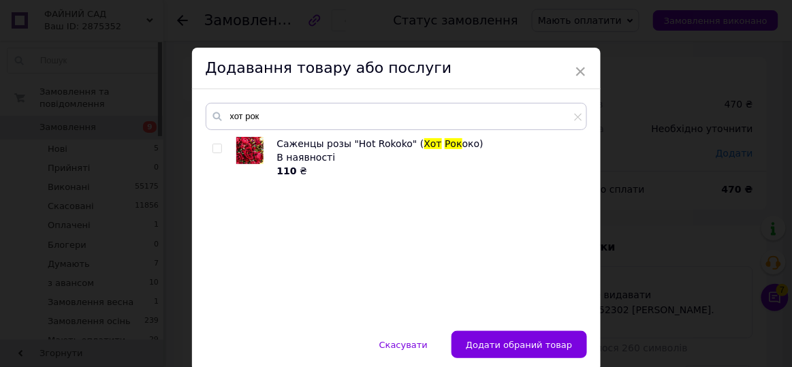
click at [215, 147] on input "checkbox" at bounding box center [216, 148] width 9 height 9
checkbox input "true"
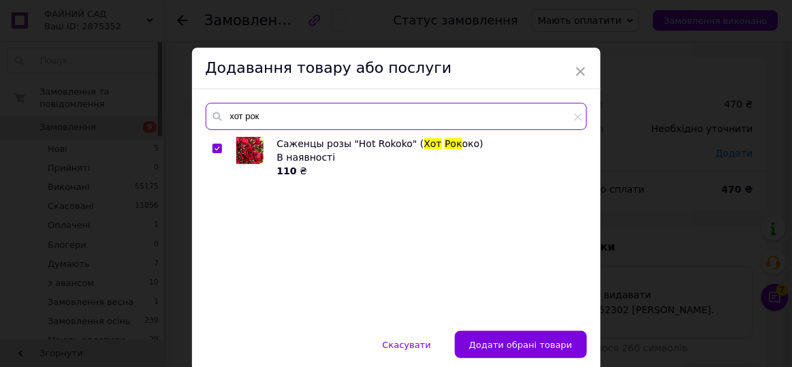
click at [263, 120] on input "хот рок" at bounding box center [396, 116] width 381 height 27
type input "х"
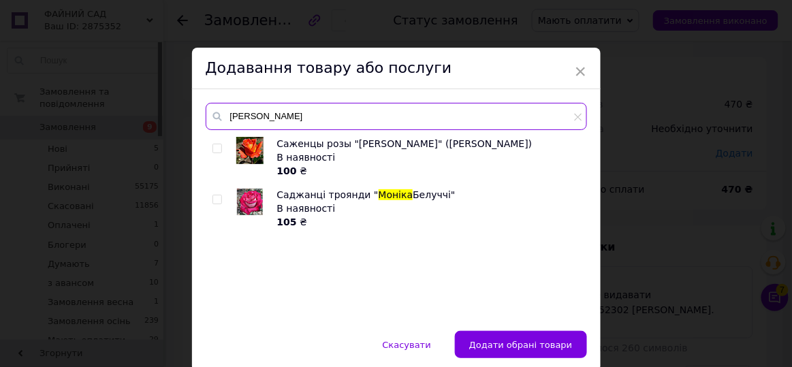
type input "[PERSON_NAME]"
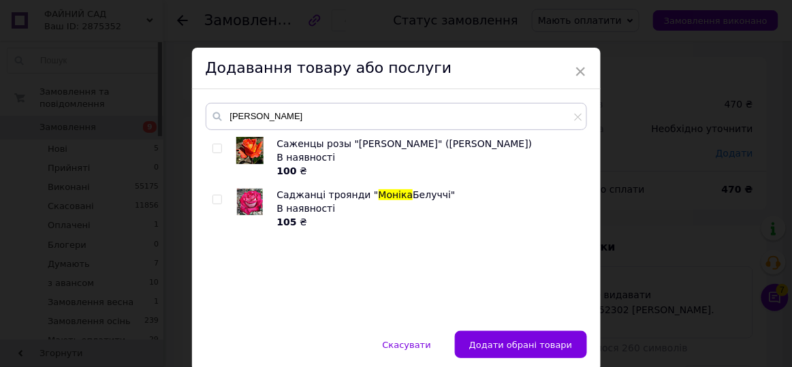
click at [218, 195] on input "checkbox" at bounding box center [216, 199] width 9 height 9
checkbox input "true"
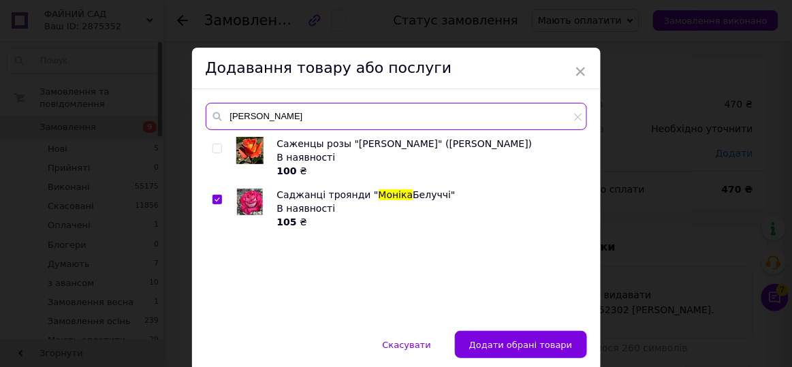
click at [265, 118] on input "[PERSON_NAME]" at bounding box center [396, 116] width 381 height 27
type input "м"
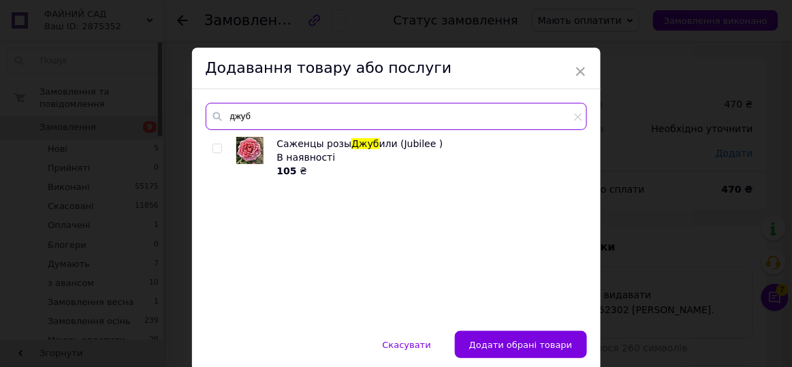
type input "джуб"
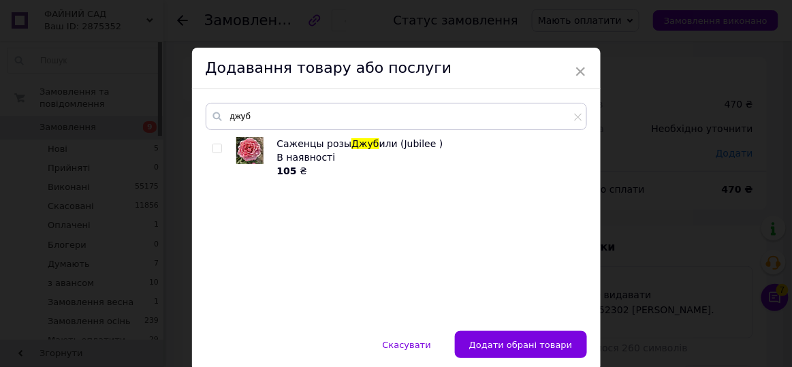
click at [213, 152] on input "checkbox" at bounding box center [216, 148] width 9 height 9
checkbox input "true"
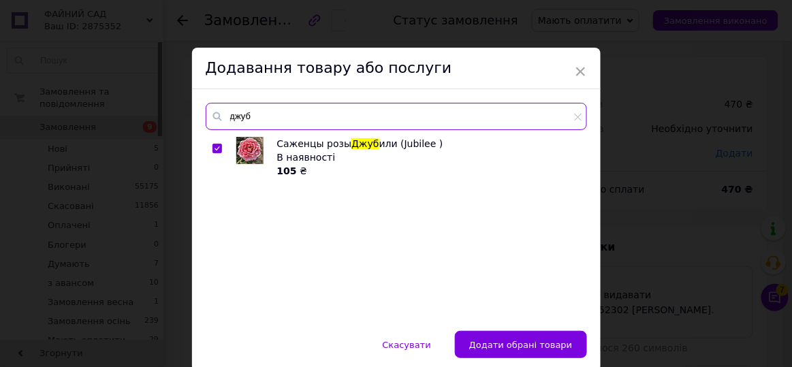
click at [272, 112] on input "джуб" at bounding box center [396, 116] width 381 height 27
type input "аллю"
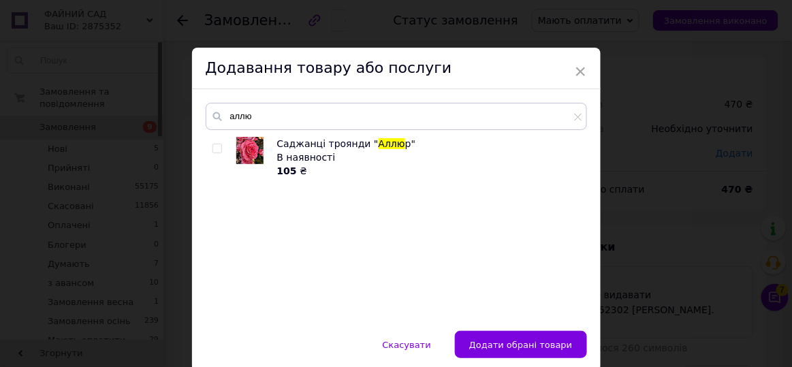
click at [216, 149] on input "checkbox" at bounding box center [216, 148] width 9 height 9
checkbox input "true"
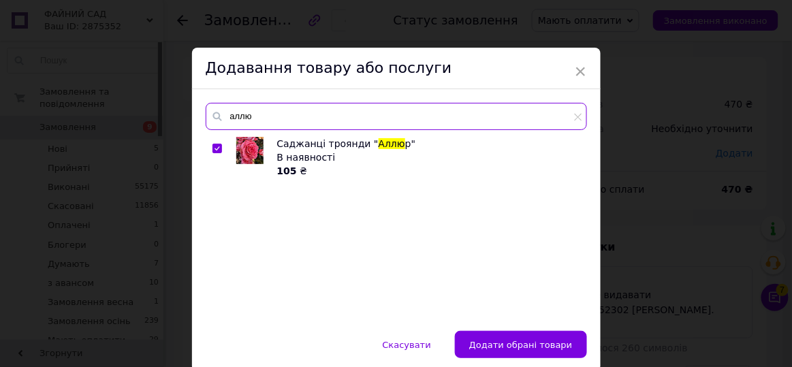
click at [261, 116] on input "аллю" at bounding box center [396, 116] width 381 height 27
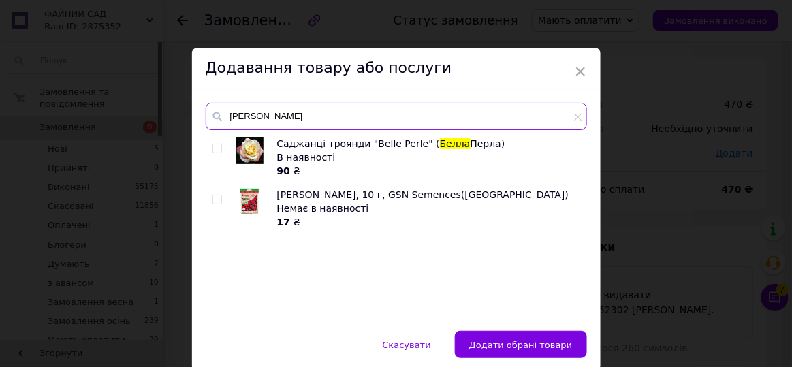
type input "[PERSON_NAME]"
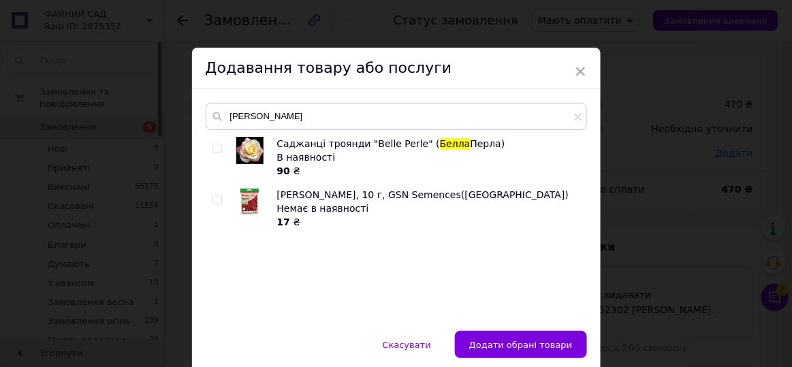
click at [215, 148] on input "checkbox" at bounding box center [216, 148] width 9 height 9
checkbox input "true"
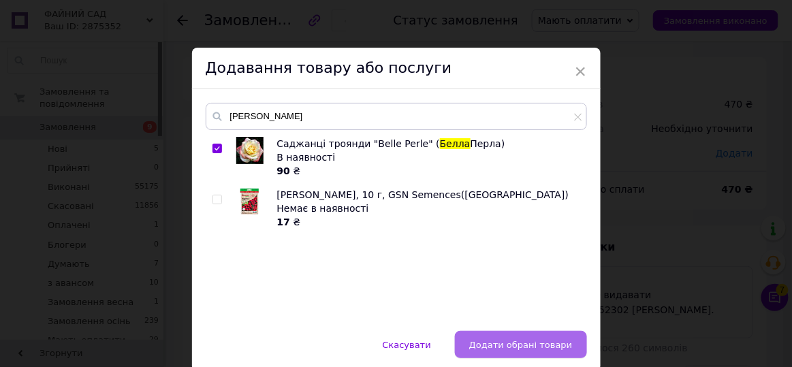
click at [563, 346] on span "Додати обрані товари" at bounding box center [520, 345] width 103 height 10
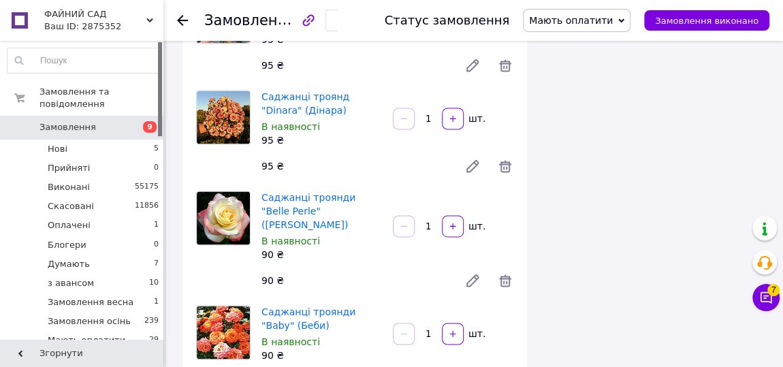
scroll to position [1114, 0]
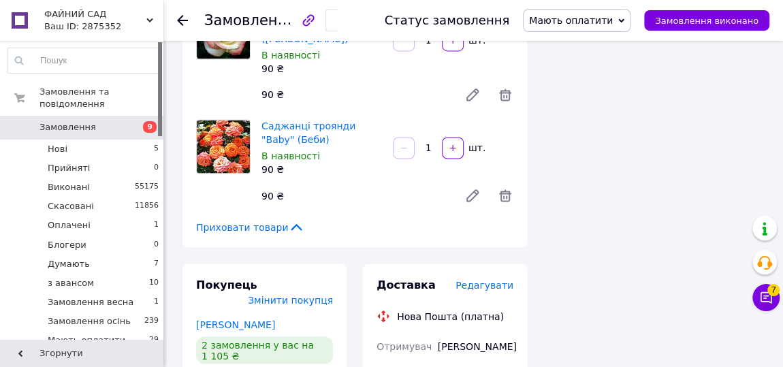
drag, startPoint x: 473, startPoint y: 295, endPoint x: 567, endPoint y: 60, distance: 252.9
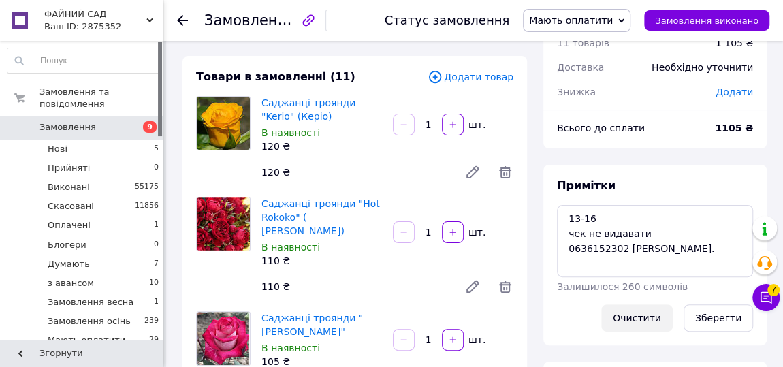
scroll to position [0, 0]
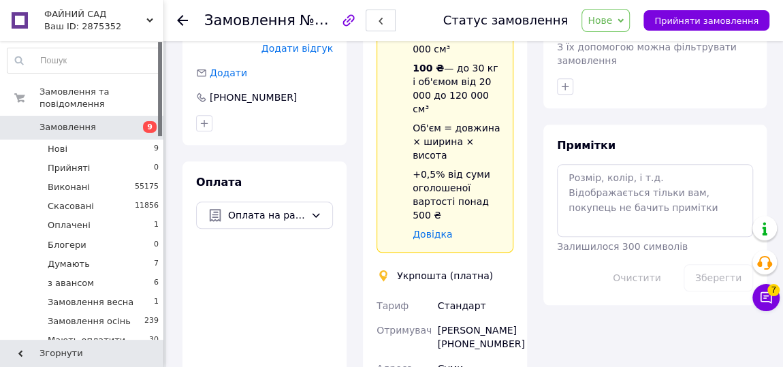
scroll to position [680, 0]
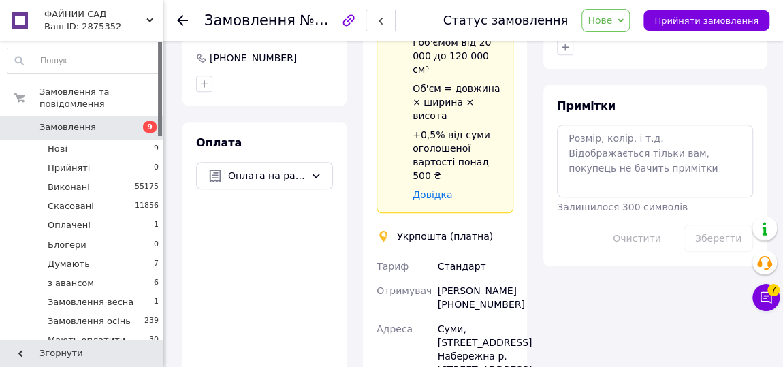
click at [467, 278] on div "[PERSON_NAME] [PHONE_NUMBER]" at bounding box center [475, 297] width 81 height 38
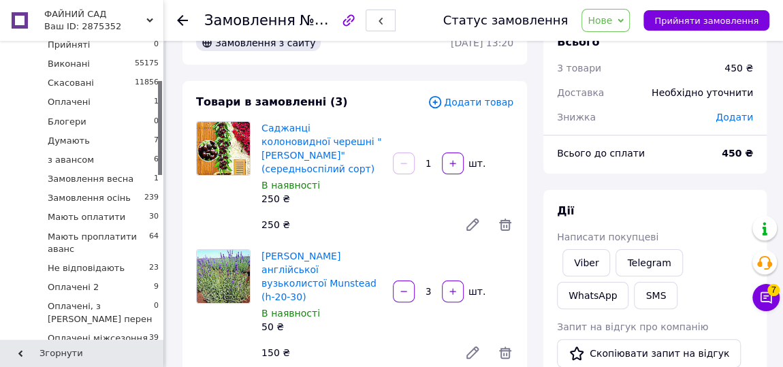
scroll to position [0, 0]
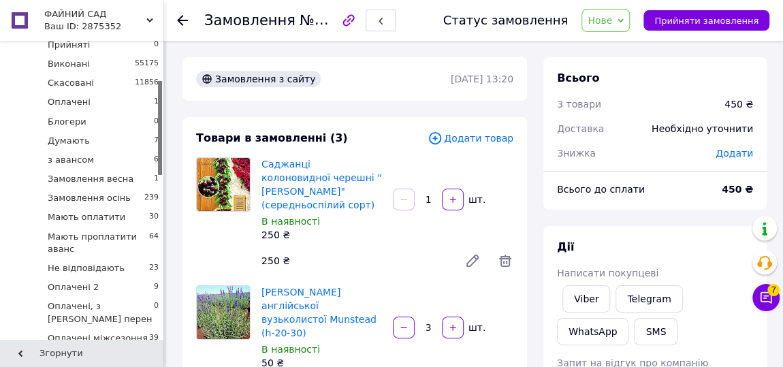
click at [612, 17] on span "Нове" at bounding box center [599, 20] width 25 height 11
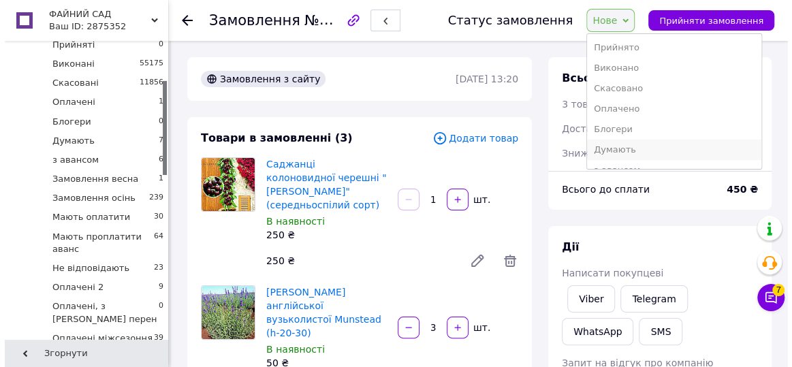
scroll to position [123, 0]
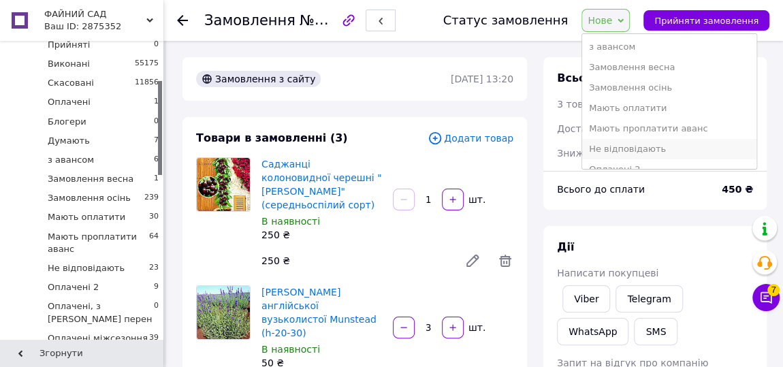
click at [643, 146] on li "Не відповідають" at bounding box center [669, 149] width 174 height 20
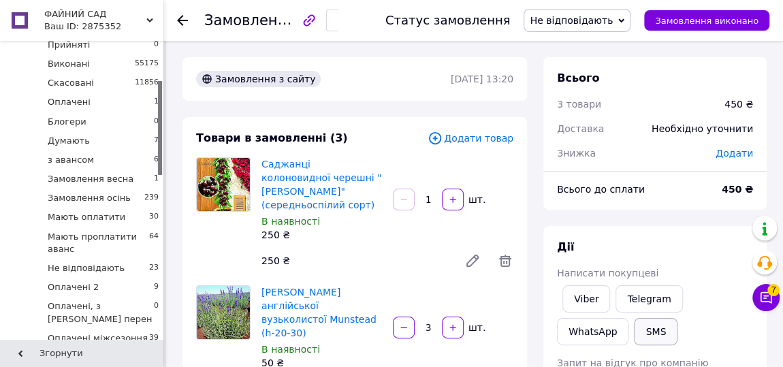
click at [634, 336] on button "SMS" at bounding box center [656, 331] width 44 height 27
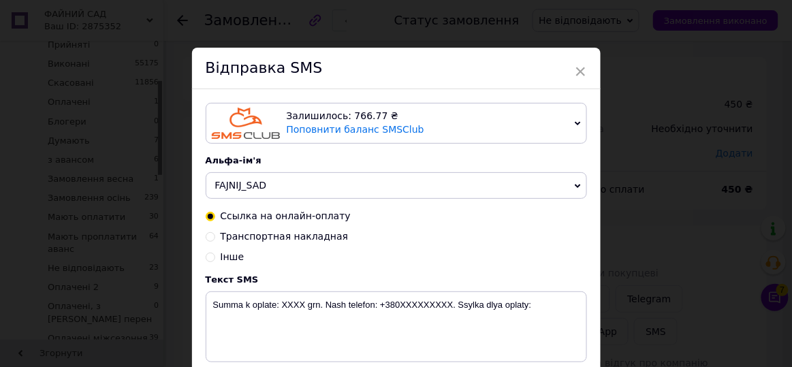
click at [208, 258] on input "Інше" at bounding box center [211, 256] width 10 height 10
radio input "true"
radio input "false"
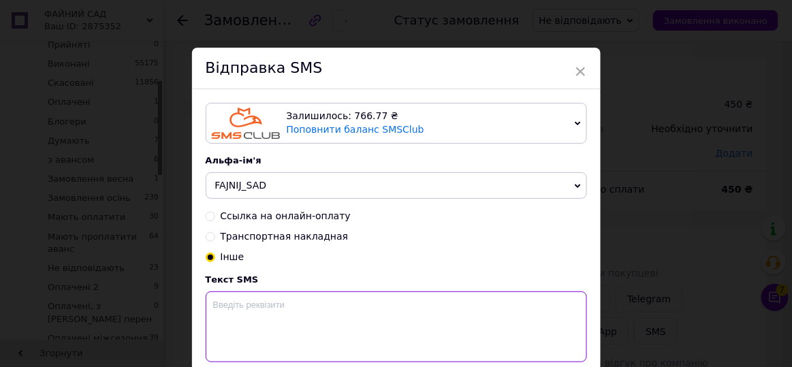
click at [232, 305] on textarea at bounding box center [396, 326] width 381 height 71
paste textarea "Доброго дня! На жаль, ми не змогли до Вас додзвонитися! Для підтвердження замов…"
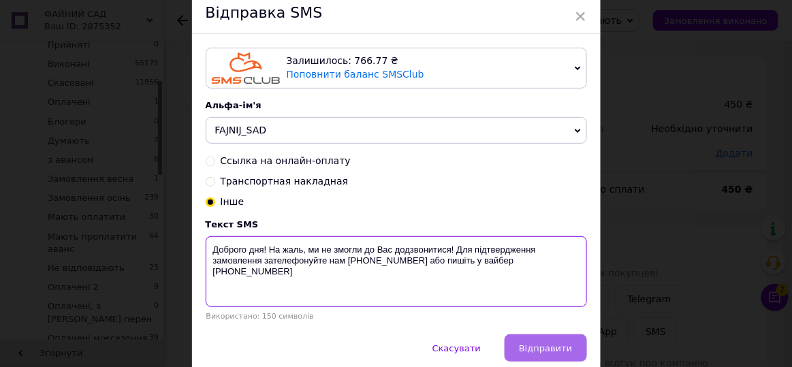
scroll to position [112, 0]
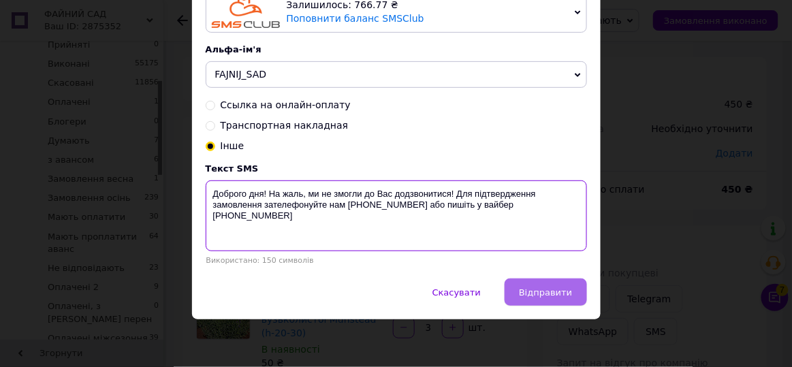
type textarea "Доброго дня! На жаль, ми не змогли до Вас додзвонитися! Для підтвердження замов…"
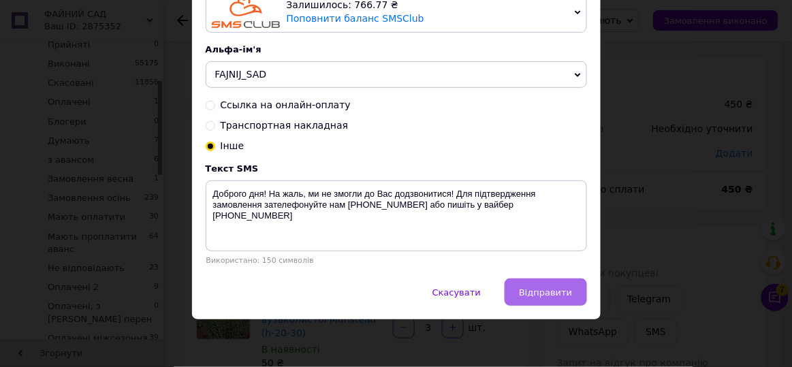
click at [545, 294] on span "Відправити" at bounding box center [545, 292] width 53 height 10
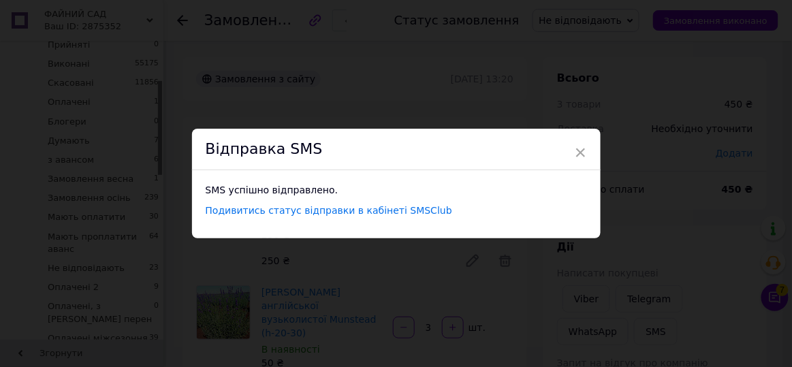
scroll to position [0, 0]
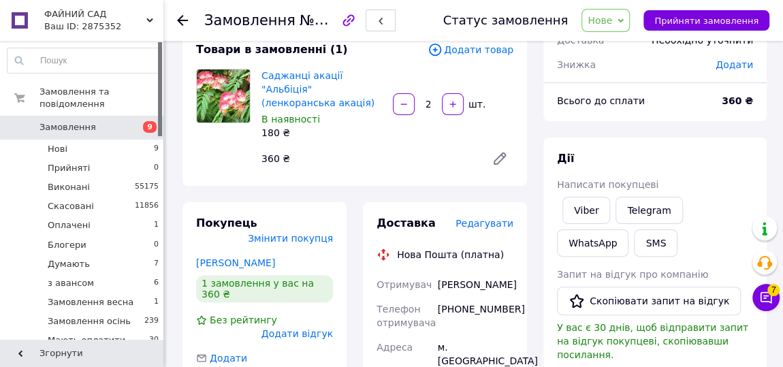
scroll to position [185, 0]
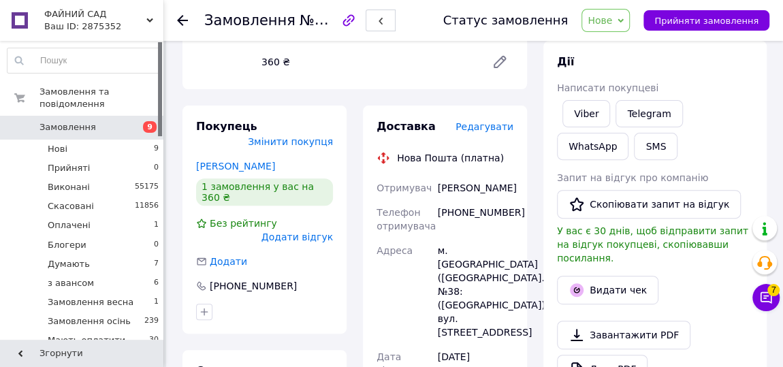
click at [458, 213] on div "[PHONE_NUMBER]" at bounding box center [475, 219] width 81 height 38
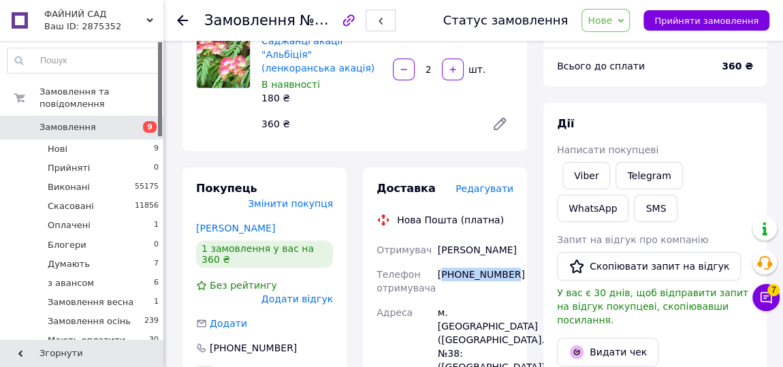
scroll to position [247, 0]
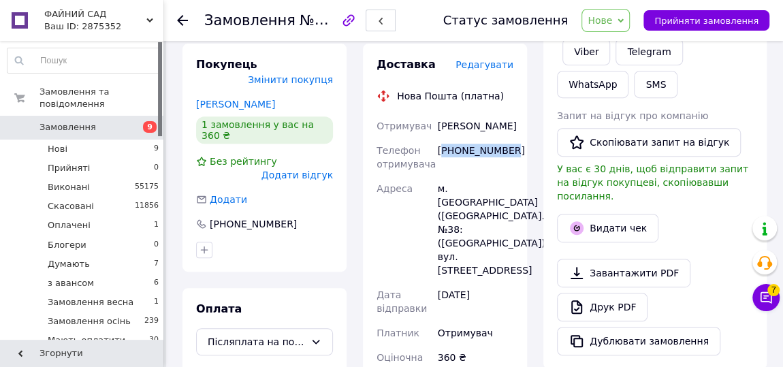
click at [612, 15] on span "Нове" at bounding box center [599, 20] width 25 height 11
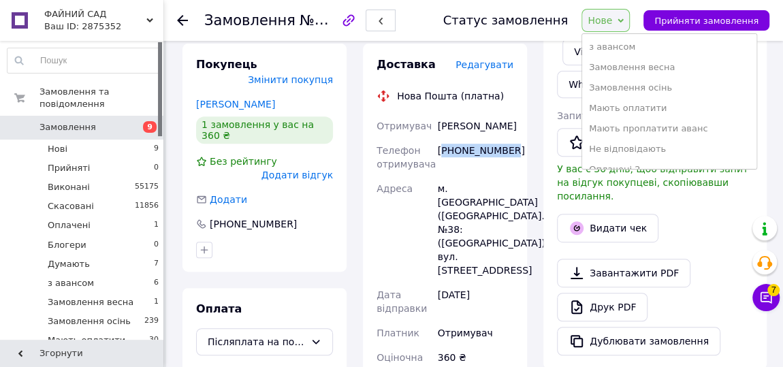
scroll to position [0, 0]
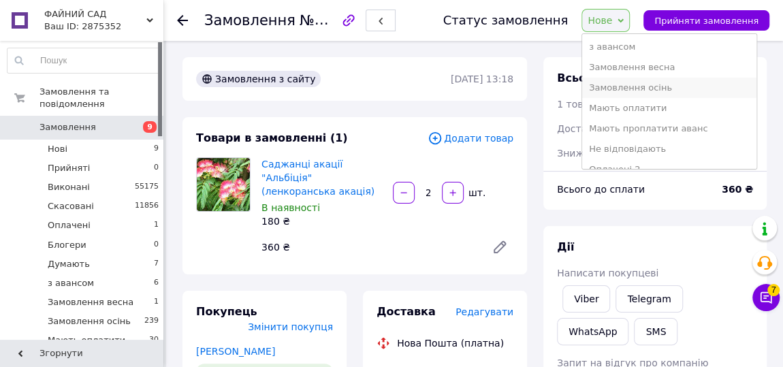
click at [647, 87] on li "Замовлення осінь" at bounding box center [669, 88] width 174 height 20
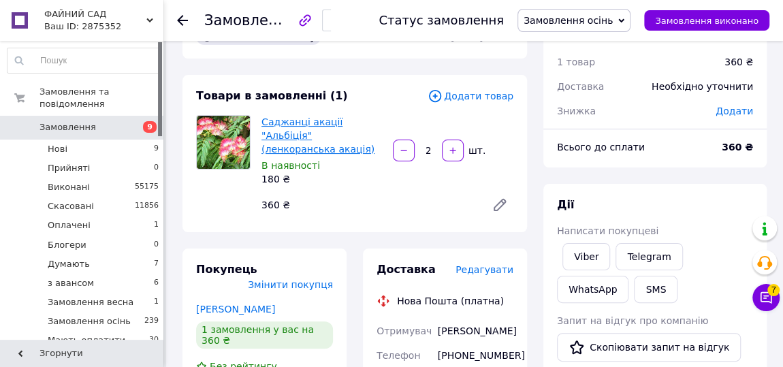
scroll to position [61, 0]
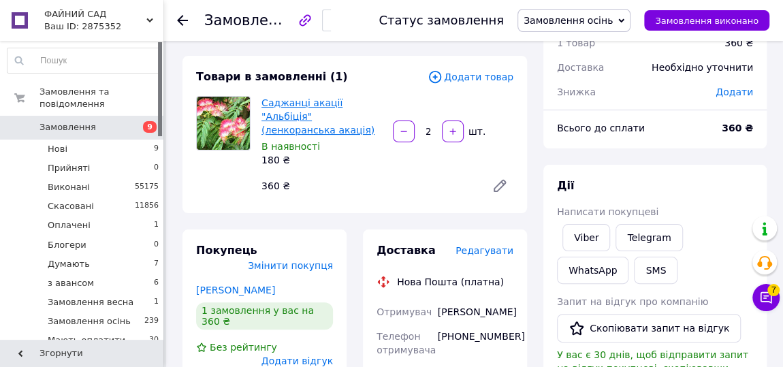
click at [324, 104] on link "Саджанці акації "Альбіція" (ленкоранська акація)" at bounding box center [317, 116] width 113 height 38
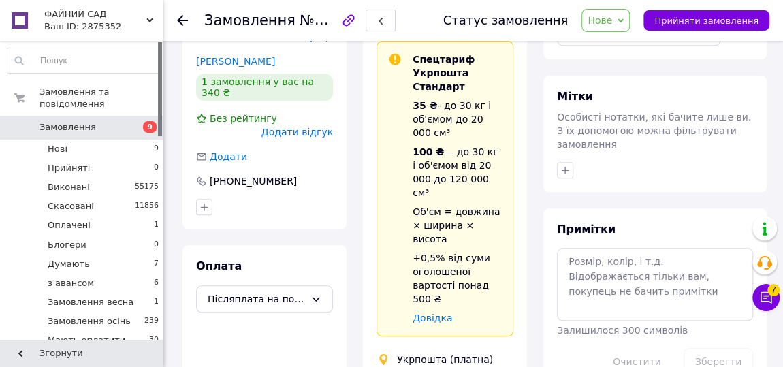
scroll to position [742, 0]
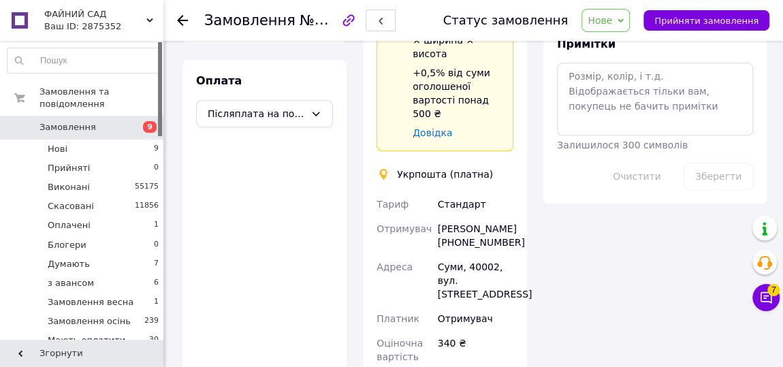
click at [461, 216] on div "Олена Пігуль +380505357551" at bounding box center [475, 235] width 81 height 38
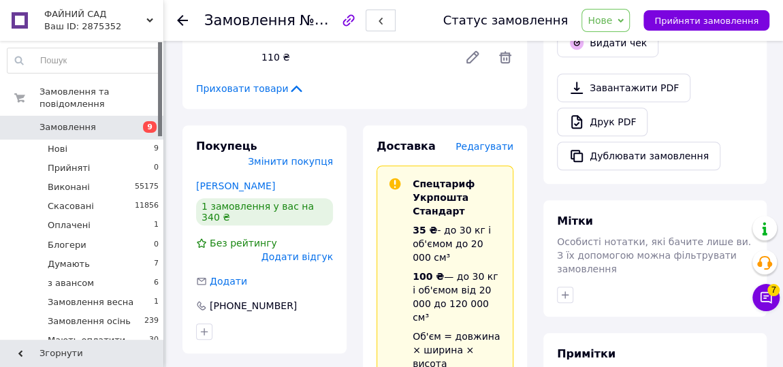
scroll to position [557, 0]
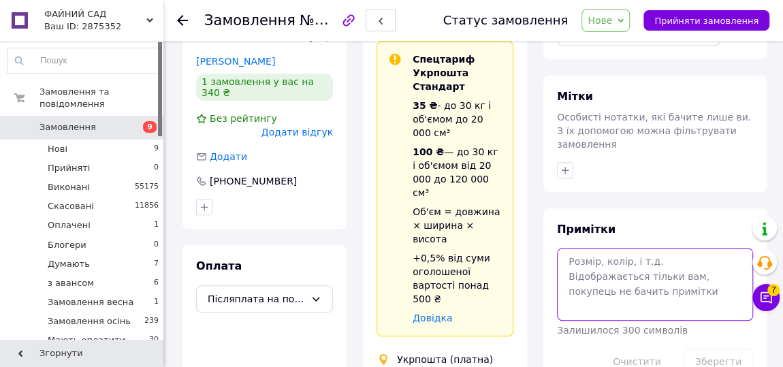
click at [587, 268] on textarea at bounding box center [655, 284] width 196 height 72
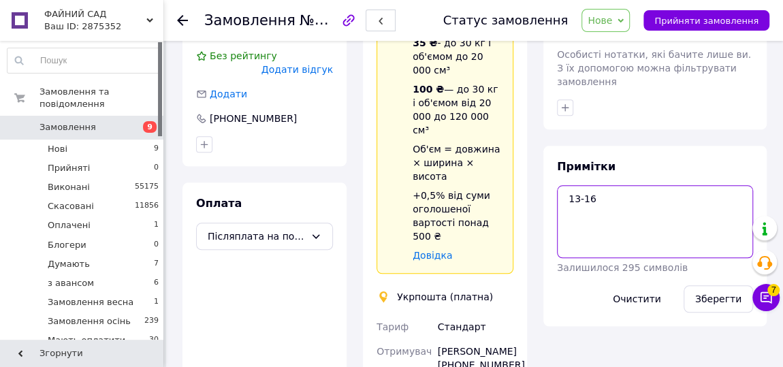
scroll to position [680, 0]
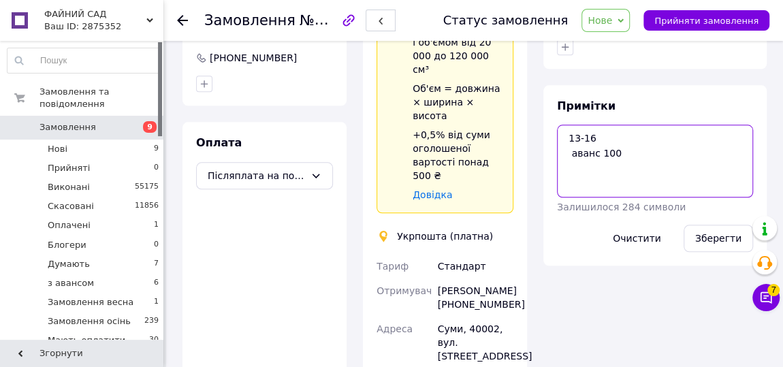
click at [561, 151] on textarea "13-16 аванс 100" at bounding box center [655, 161] width 196 height 72
drag, startPoint x: 598, startPoint y: 108, endPoint x: 577, endPoint y: 108, distance: 21.1
click at [577, 125] on textarea "13-16 аванс 100" at bounding box center [655, 161] width 196 height 72
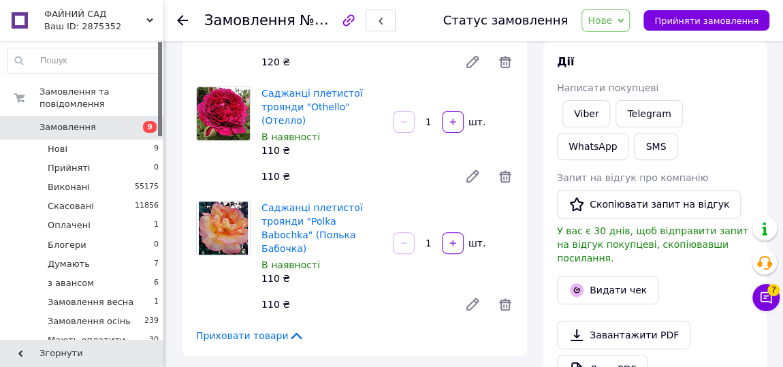
scroll to position [0, 0]
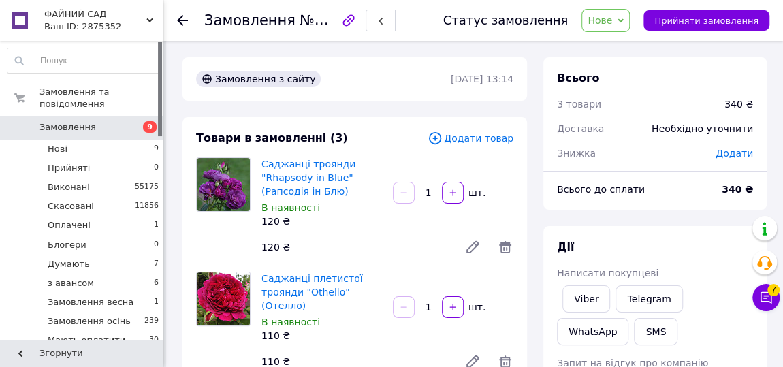
type textarea "20-21 аванс 100"
click at [476, 140] on span "Додати товар" at bounding box center [470, 138] width 86 height 15
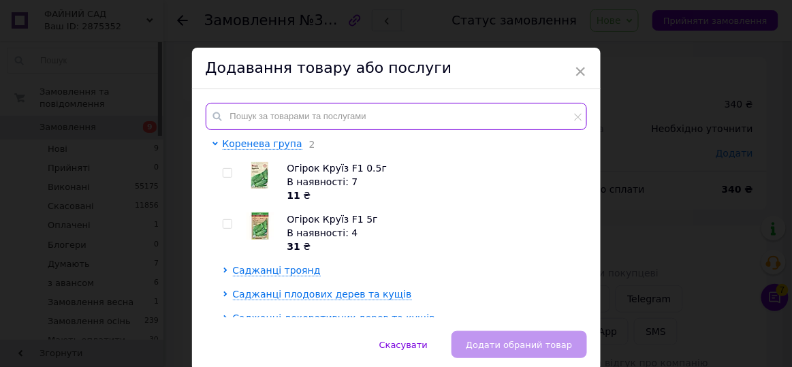
click at [382, 120] on input "text" at bounding box center [396, 116] width 381 height 27
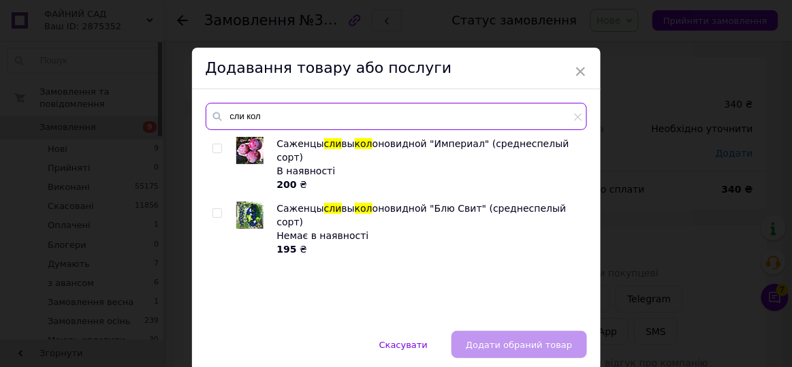
type input "сли кол"
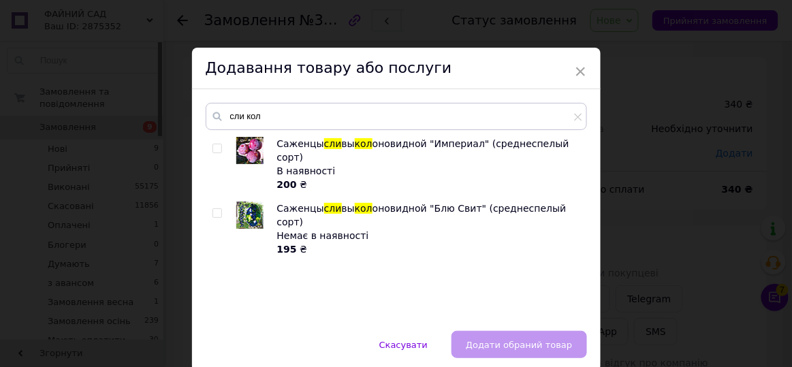
click at [214, 148] on input "checkbox" at bounding box center [216, 148] width 9 height 9
checkbox input "true"
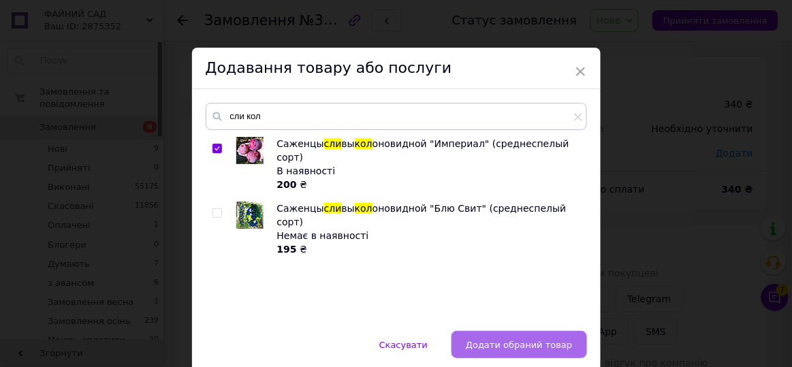
click at [504, 344] on span "Додати обраний товар" at bounding box center [519, 345] width 106 height 10
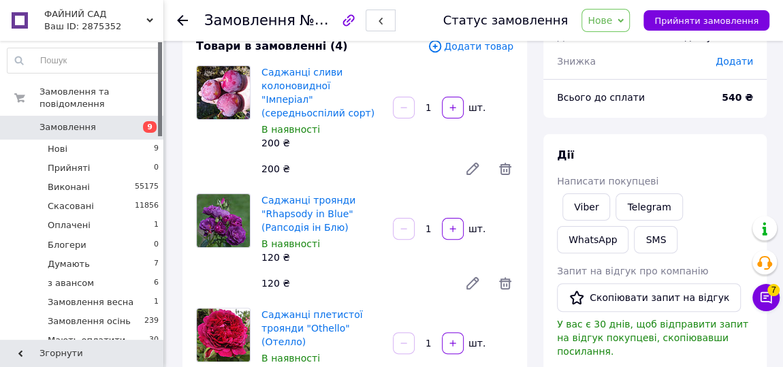
scroll to position [61, 0]
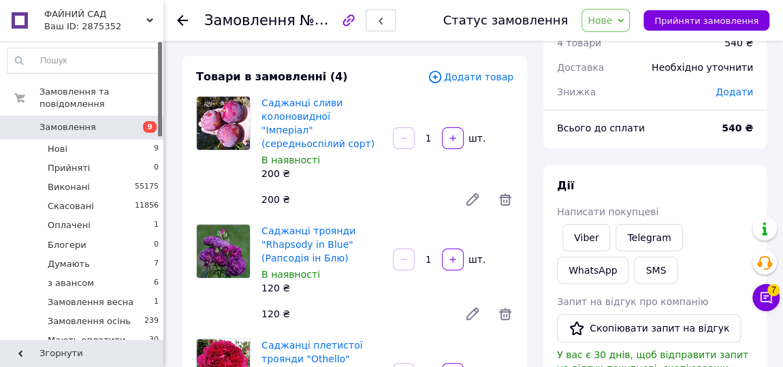
click at [612, 22] on span "Нове" at bounding box center [599, 20] width 25 height 11
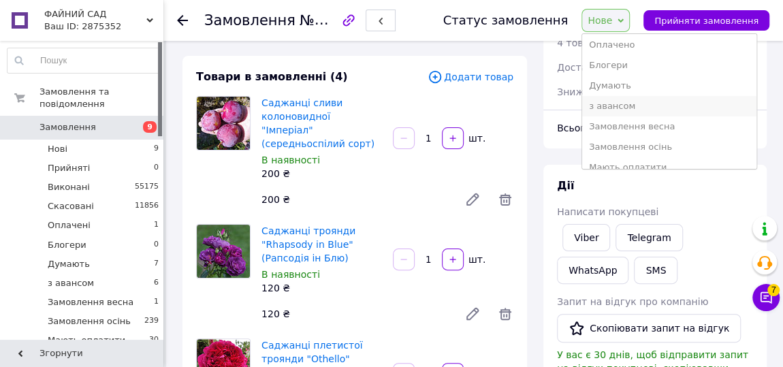
scroll to position [123, 0]
click at [633, 86] on li "Замовлення осінь" at bounding box center [669, 88] width 174 height 20
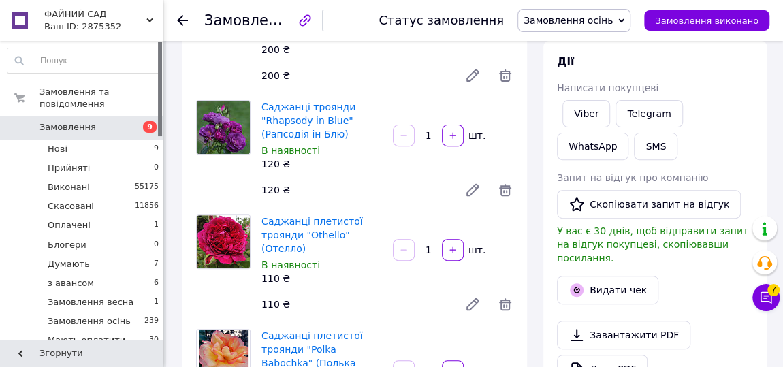
scroll to position [0, 0]
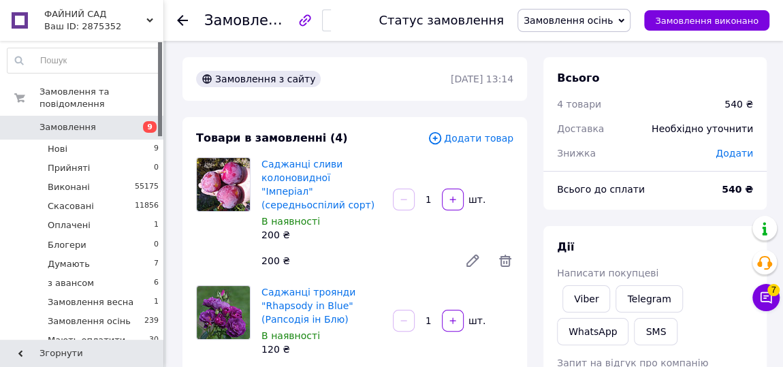
click at [480, 139] on span "Додати товар" at bounding box center [470, 138] width 86 height 15
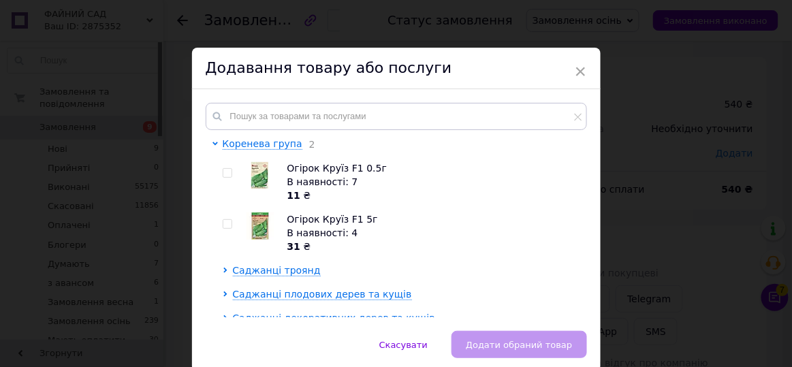
click at [615, 108] on div "× Додавання товару або послуги Коренева група 2 Огірок Круїз F1 0.5г В наявност…" at bounding box center [396, 183] width 792 height 367
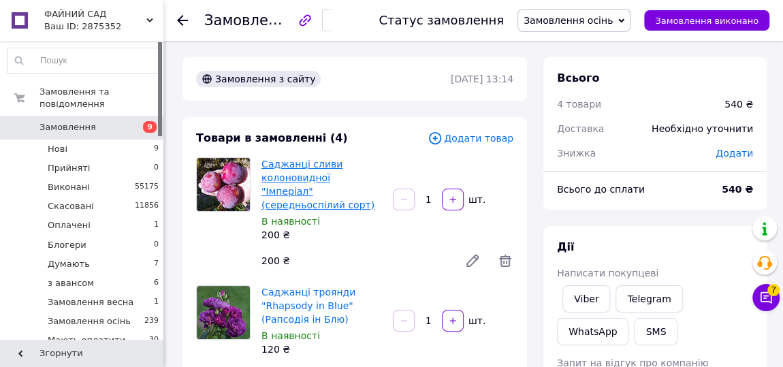
click at [287, 165] on link "Саджанці сливи колоновидної "Імперіал" (середньоспілий сорт)" at bounding box center [317, 185] width 113 height 52
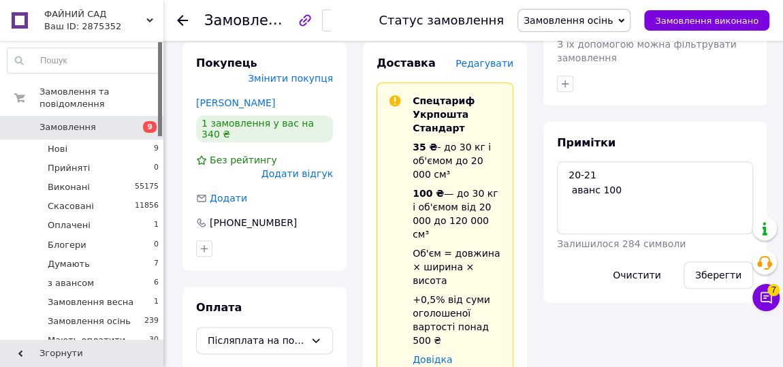
scroll to position [742, 0]
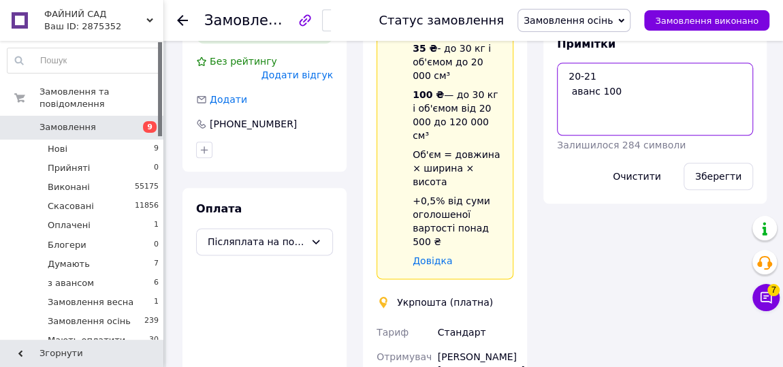
click at [632, 79] on textarea "20-21 аванс 100" at bounding box center [655, 99] width 196 height 72
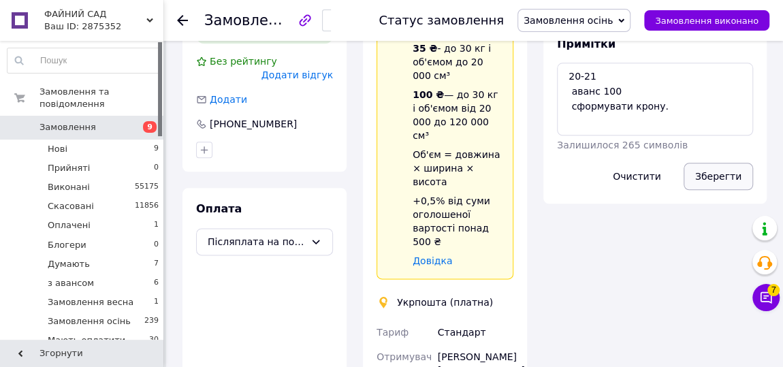
click at [719, 163] on button "Зберегти" at bounding box center [717, 176] width 69 height 27
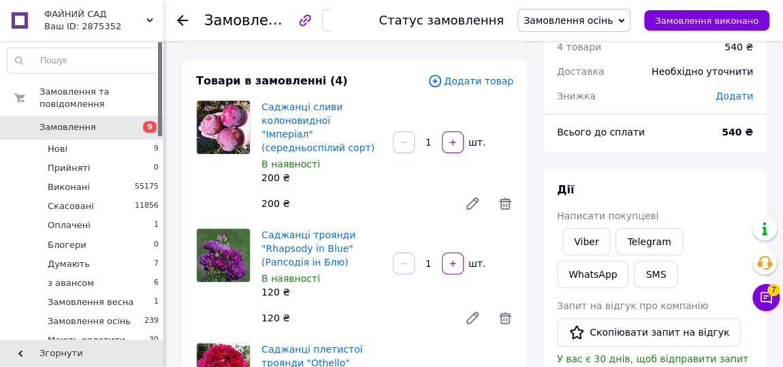
scroll to position [0, 0]
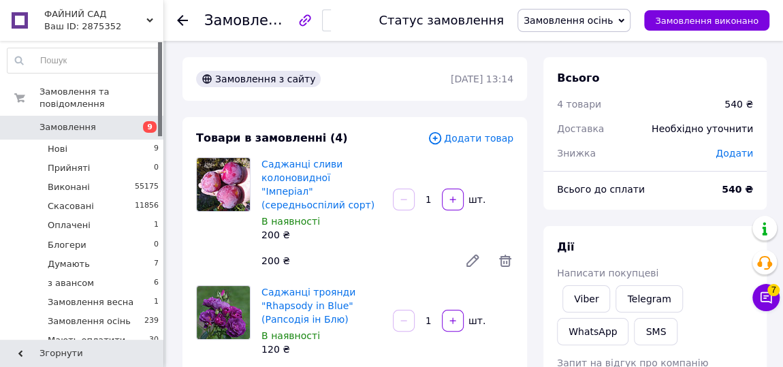
click at [574, 21] on span "Замовлення осінь" at bounding box center [567, 20] width 89 height 11
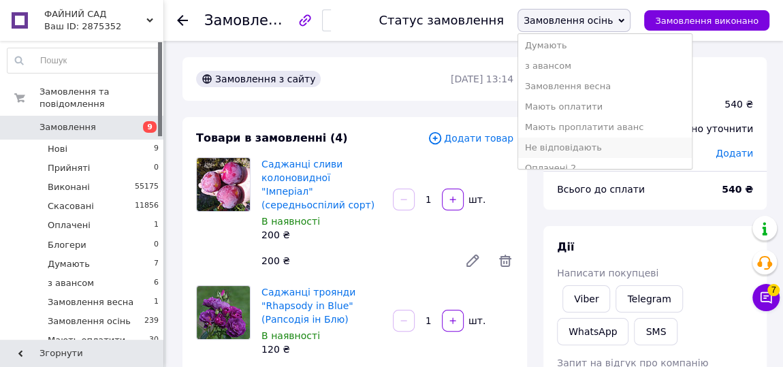
scroll to position [123, 0]
click at [606, 108] on li "Мають проплатити аванс" at bounding box center [605, 108] width 174 height 20
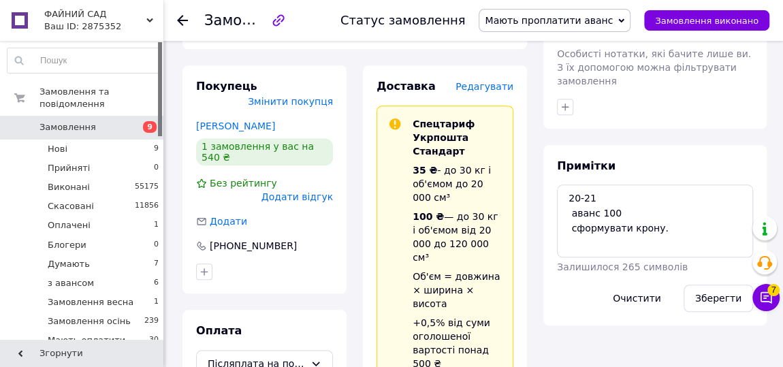
scroll to position [680, 0]
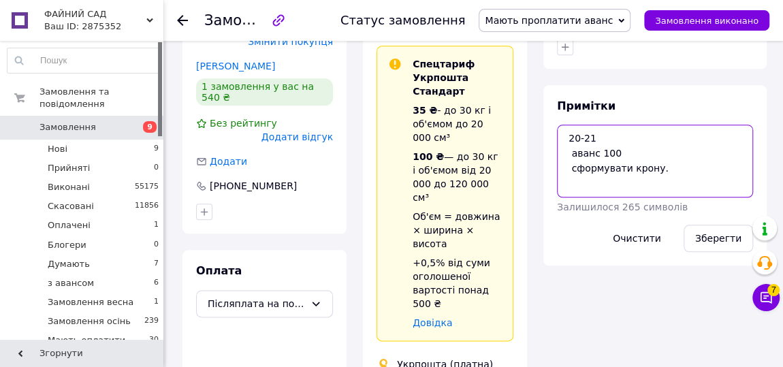
drag, startPoint x: 604, startPoint y: 104, endPoint x: 566, endPoint y: 108, distance: 37.6
click at [566, 125] on textarea "20-21 аванс 100 сформувати крону." at bounding box center [655, 161] width 196 height 72
click at [602, 125] on textarea "аванс 100 сформувати крону." at bounding box center [655, 161] width 196 height 72
click at [565, 125] on textarea "аванс 200 сформувати крону." at bounding box center [655, 161] width 196 height 72
type textarea "аванс 200 сформувати крону."
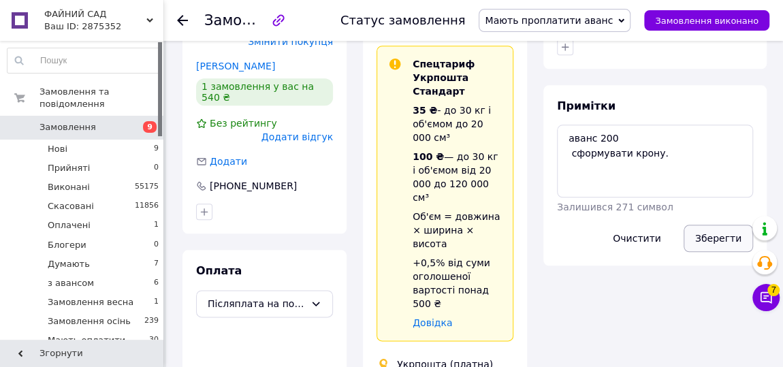
click at [720, 225] on button "Зберегти" at bounding box center [717, 238] width 69 height 27
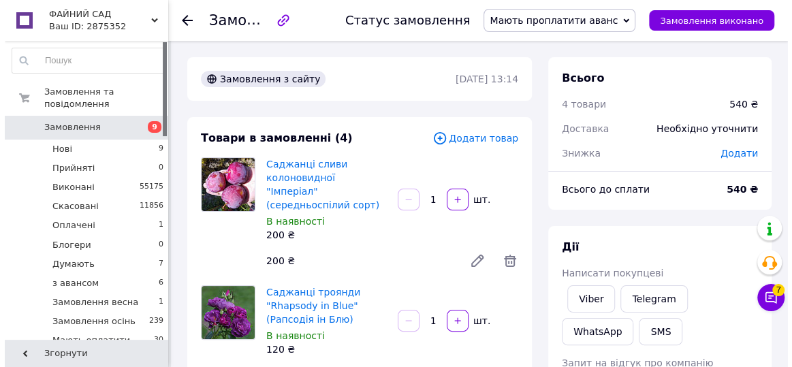
scroll to position [123, 0]
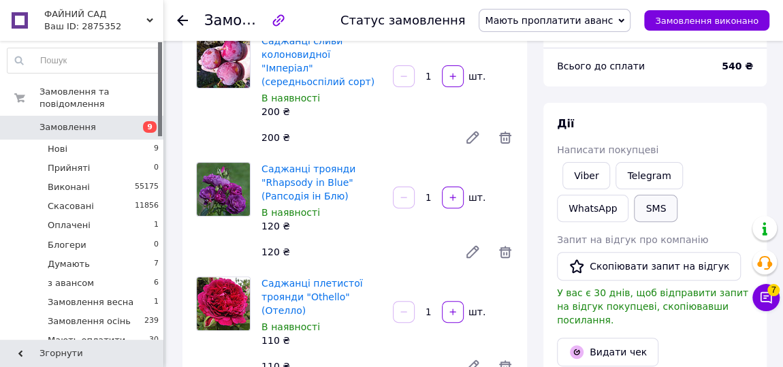
click at [634, 215] on button "SMS" at bounding box center [656, 208] width 44 height 27
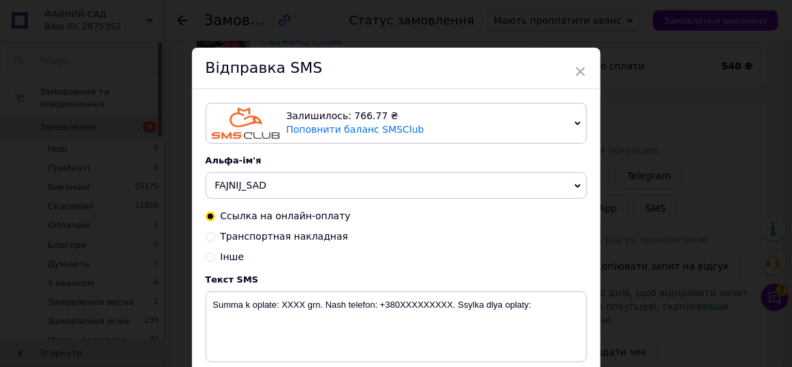
click at [207, 258] on input "Інше" at bounding box center [211, 256] width 10 height 10
radio input "true"
radio input "false"
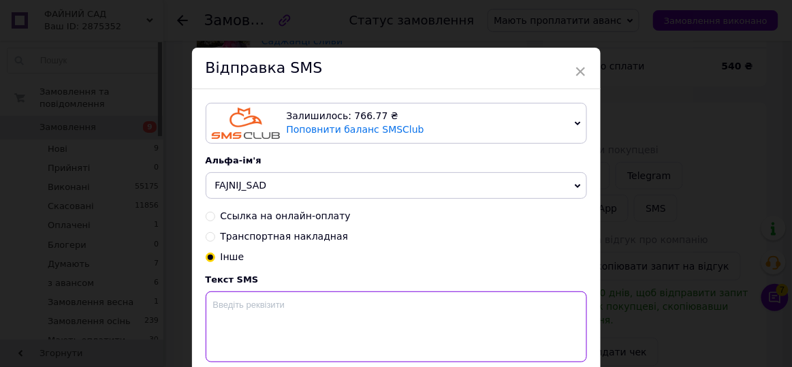
click at [229, 310] on textarea at bounding box center [396, 326] width 381 height 71
paste textarea "ФОП Базелюк Олександр Миколайович Код отримувача: 3384115450 IBAN: UA6730529900…"
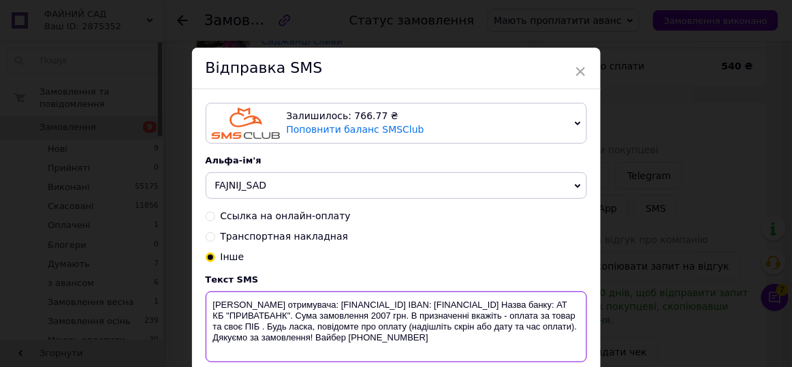
drag, startPoint x: 277, startPoint y: 327, endPoint x: 260, endPoint y: 326, distance: 17.0
click at [260, 326] on textarea "ФОП Базелюк Олександр Миколайович Код отримувача: 3384115450 IBAN: UA6730529900…" at bounding box center [396, 326] width 381 height 71
click at [321, 325] on textarea "ФОП Базелюк Олександр Миколайович Код отримувача: 3384115450 IBAN: UA6730529900…" at bounding box center [396, 326] width 381 height 71
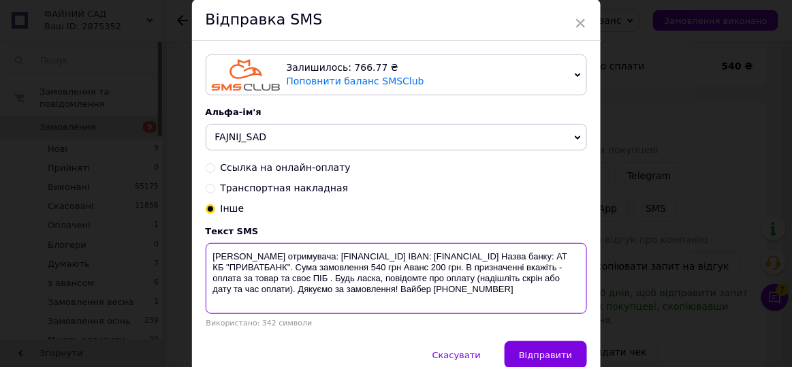
scroll to position [112, 0]
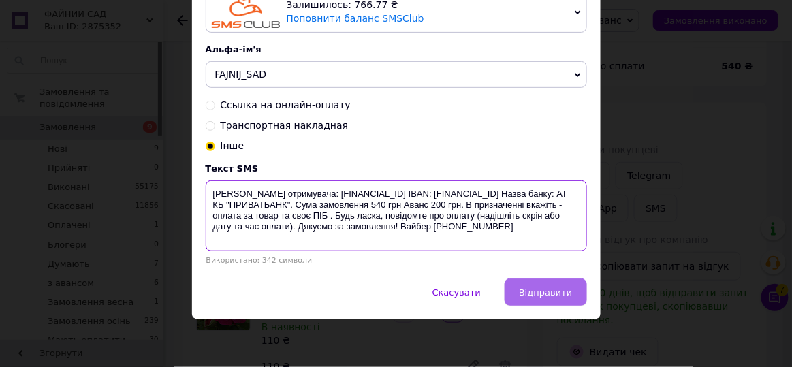
type textarea "ФОП Базелюк Олександр Миколайович Код отримувача: 3384115450 IBAN: UA6730529900…"
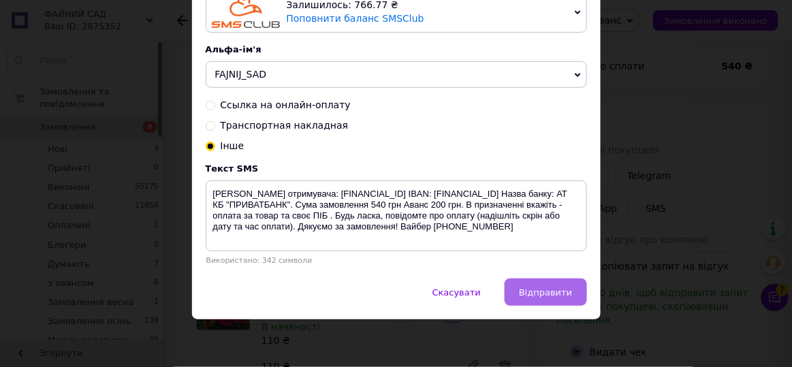
click at [543, 295] on span "Відправити" at bounding box center [545, 292] width 53 height 10
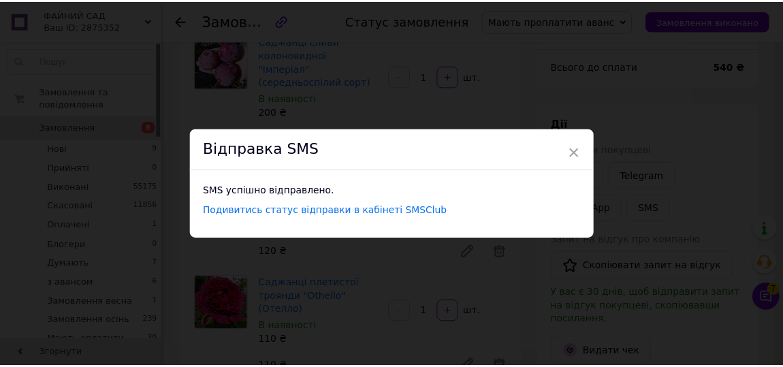
scroll to position [0, 0]
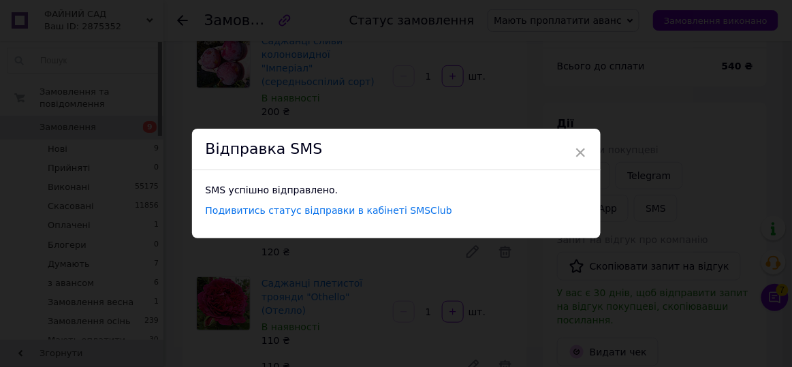
click at [625, 120] on div "× Відправка SMS SMS успішно відправлено. Подивитись статус відправки в кабінеті…" at bounding box center [396, 183] width 792 height 367
